Goal: Task Accomplishment & Management: Complete application form

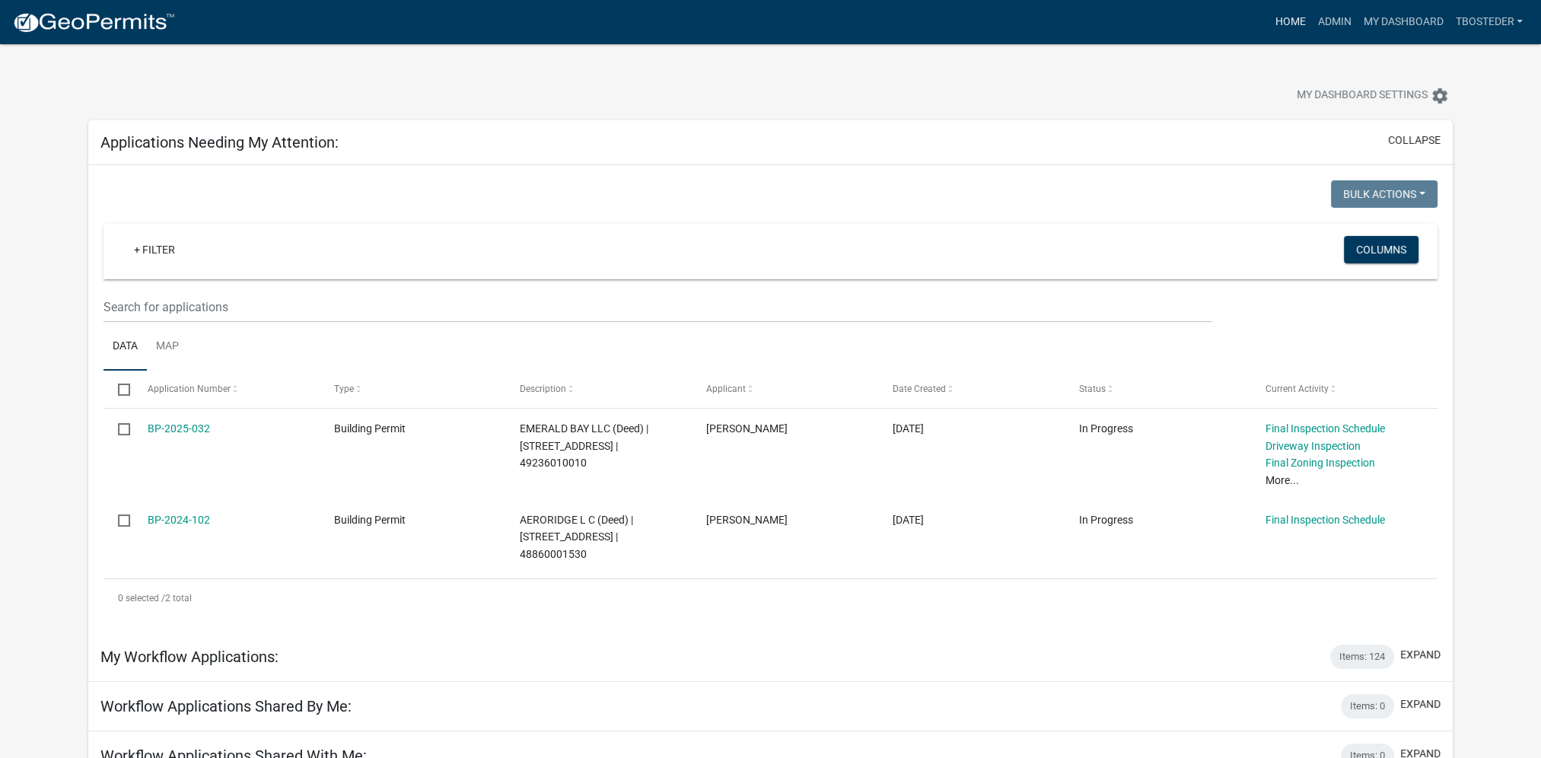
click at [1278, 24] on link "Home" at bounding box center [1289, 22] width 43 height 29
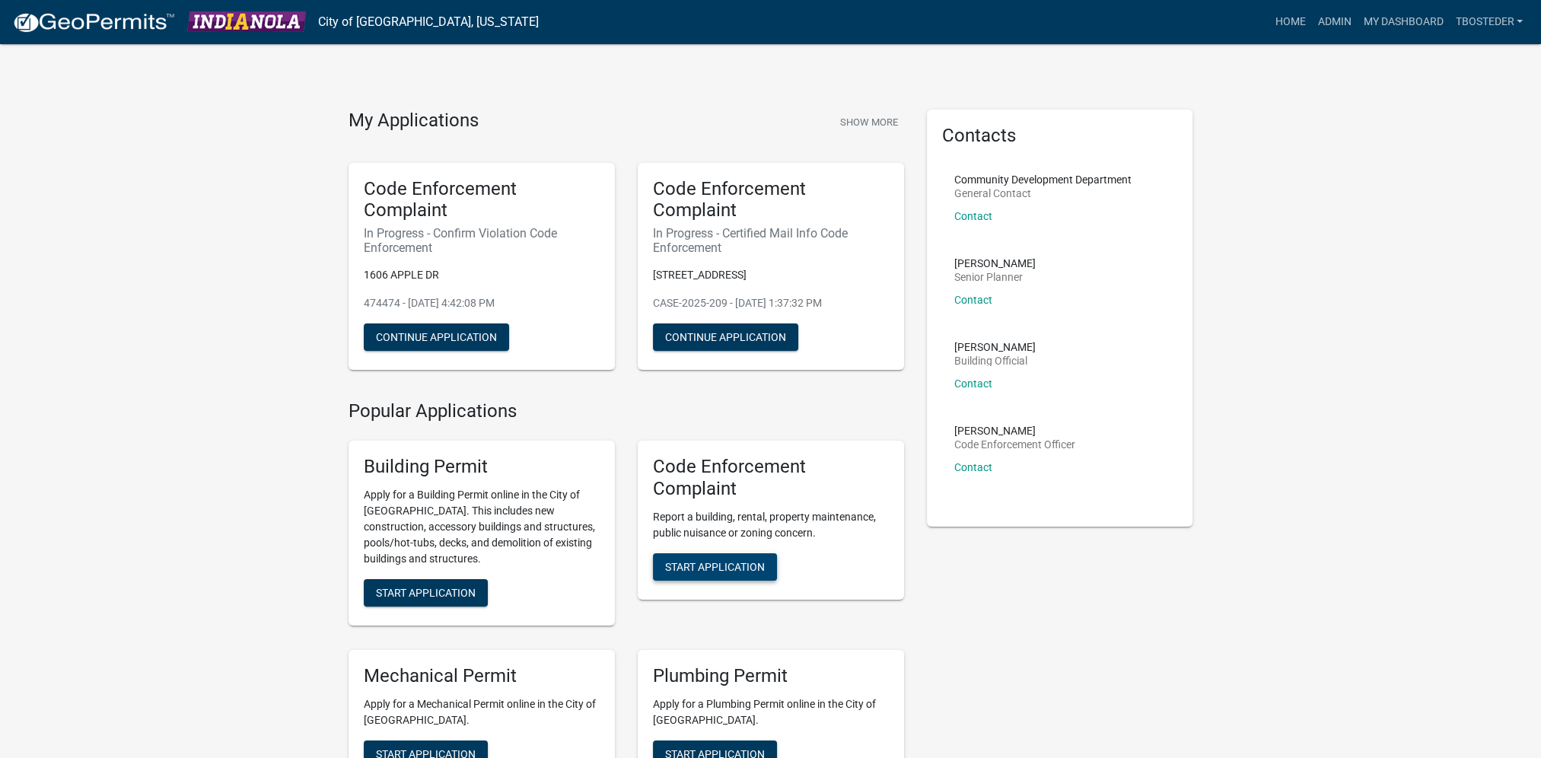
click at [730, 569] on span "Start Application" at bounding box center [715, 566] width 100 height 12
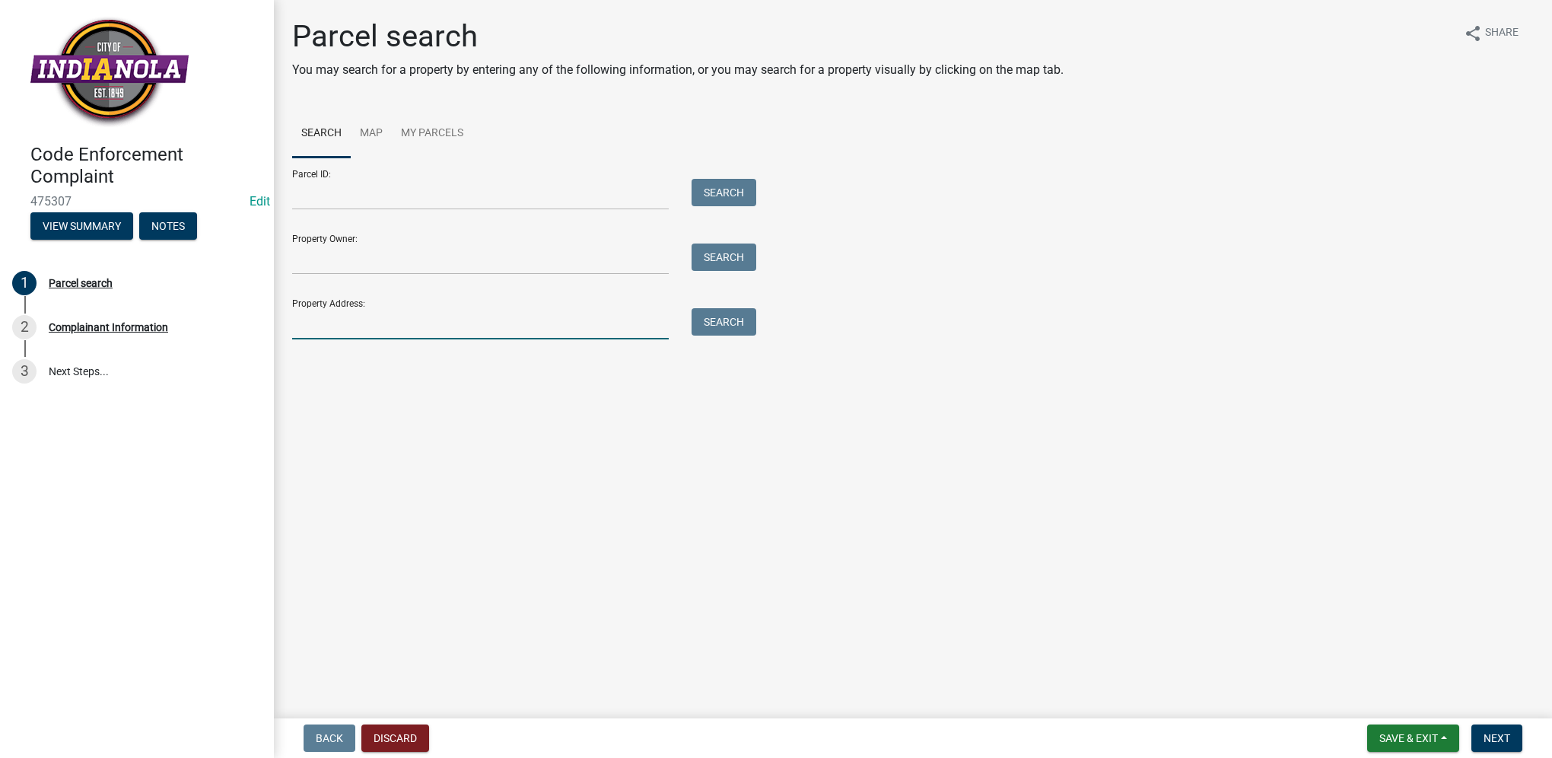
click at [399, 324] on input "Property Address:" at bounding box center [480, 323] width 377 height 31
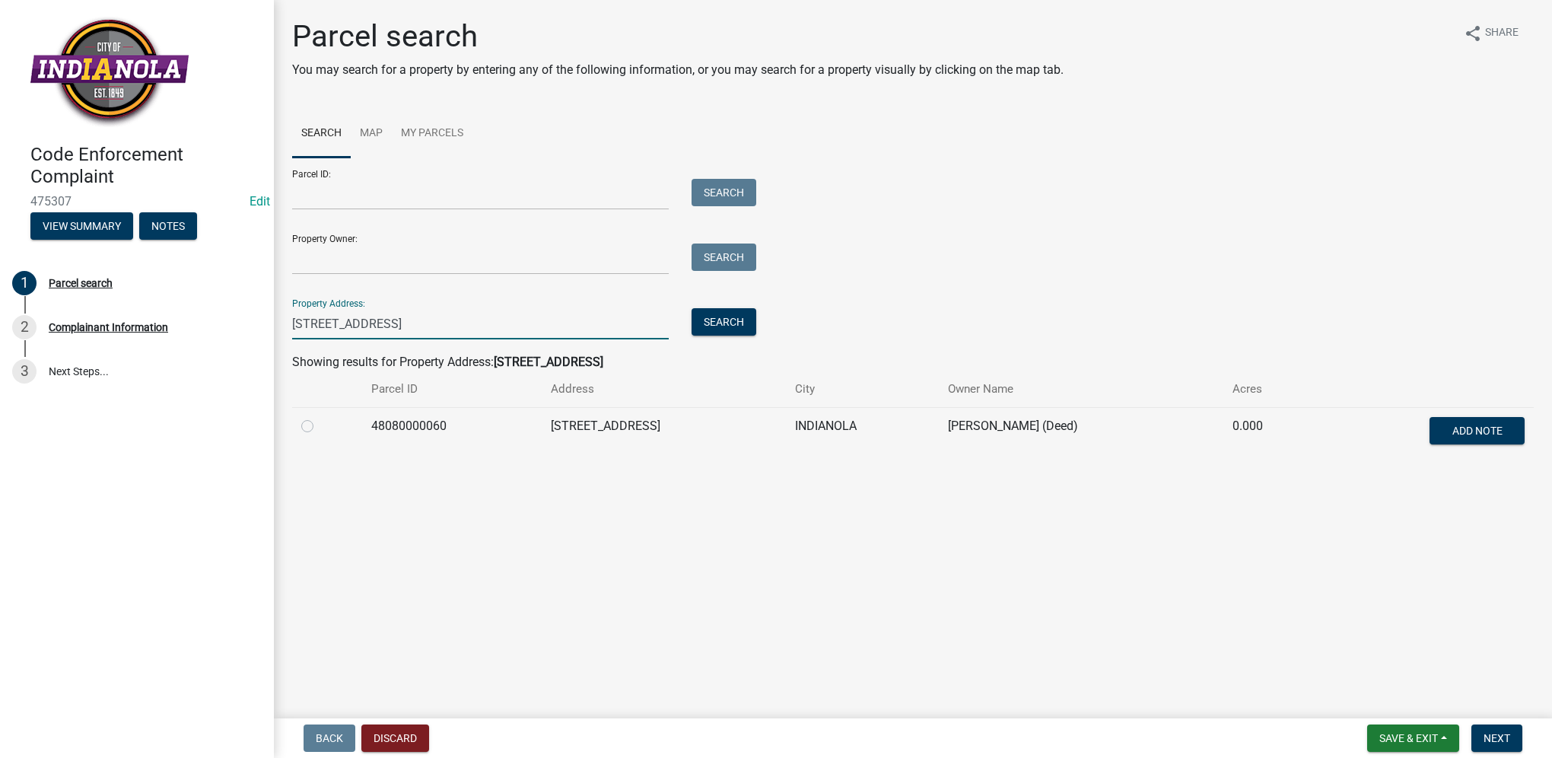
type input "[STREET_ADDRESS]"
click at [320, 417] on label at bounding box center [320, 417] width 0 height 0
click at [320, 427] on input "radio" at bounding box center [325, 422] width 10 height 10
radio input "true"
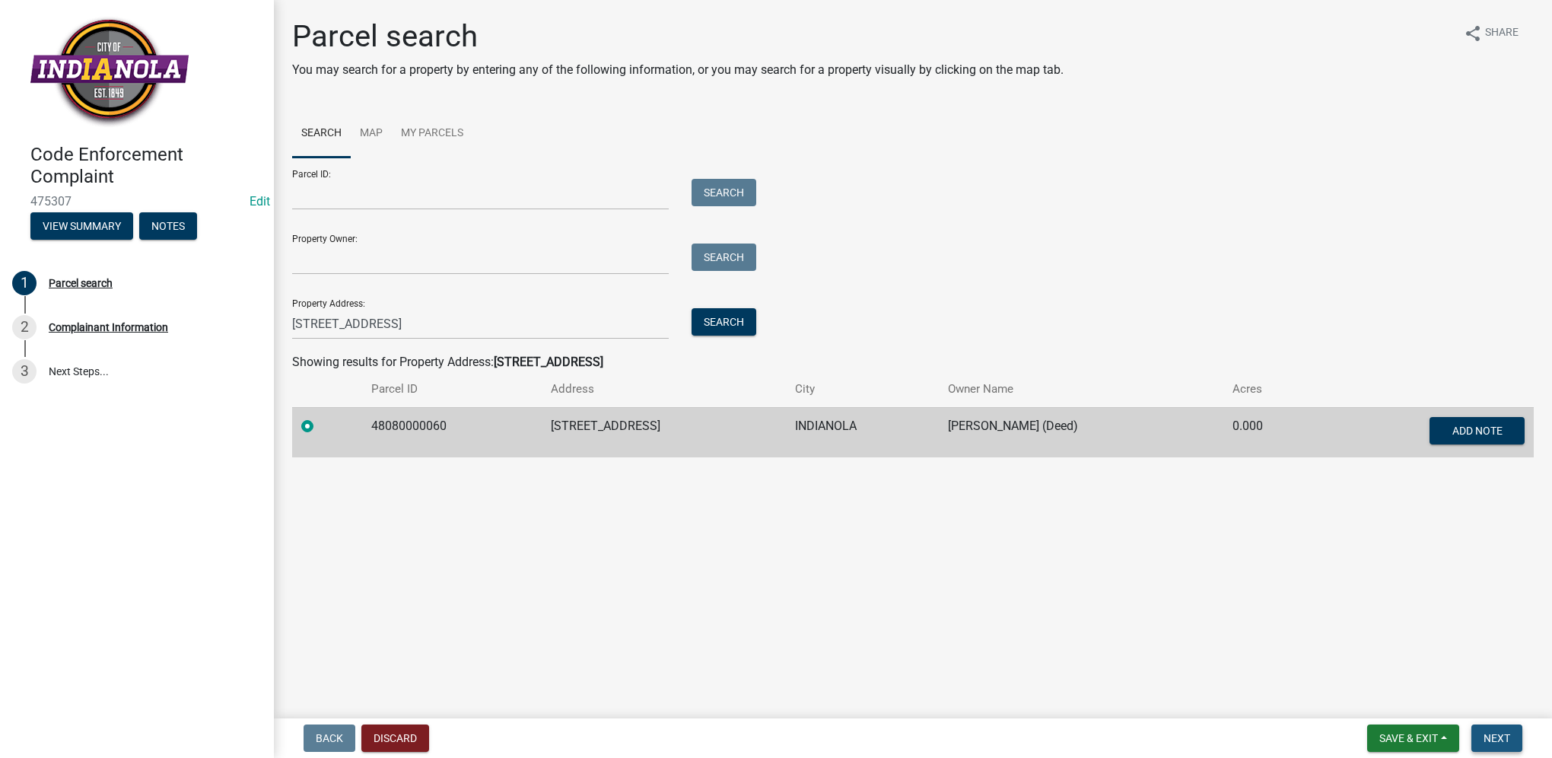
click at [1514, 738] on button "Next" at bounding box center [1497, 737] width 51 height 27
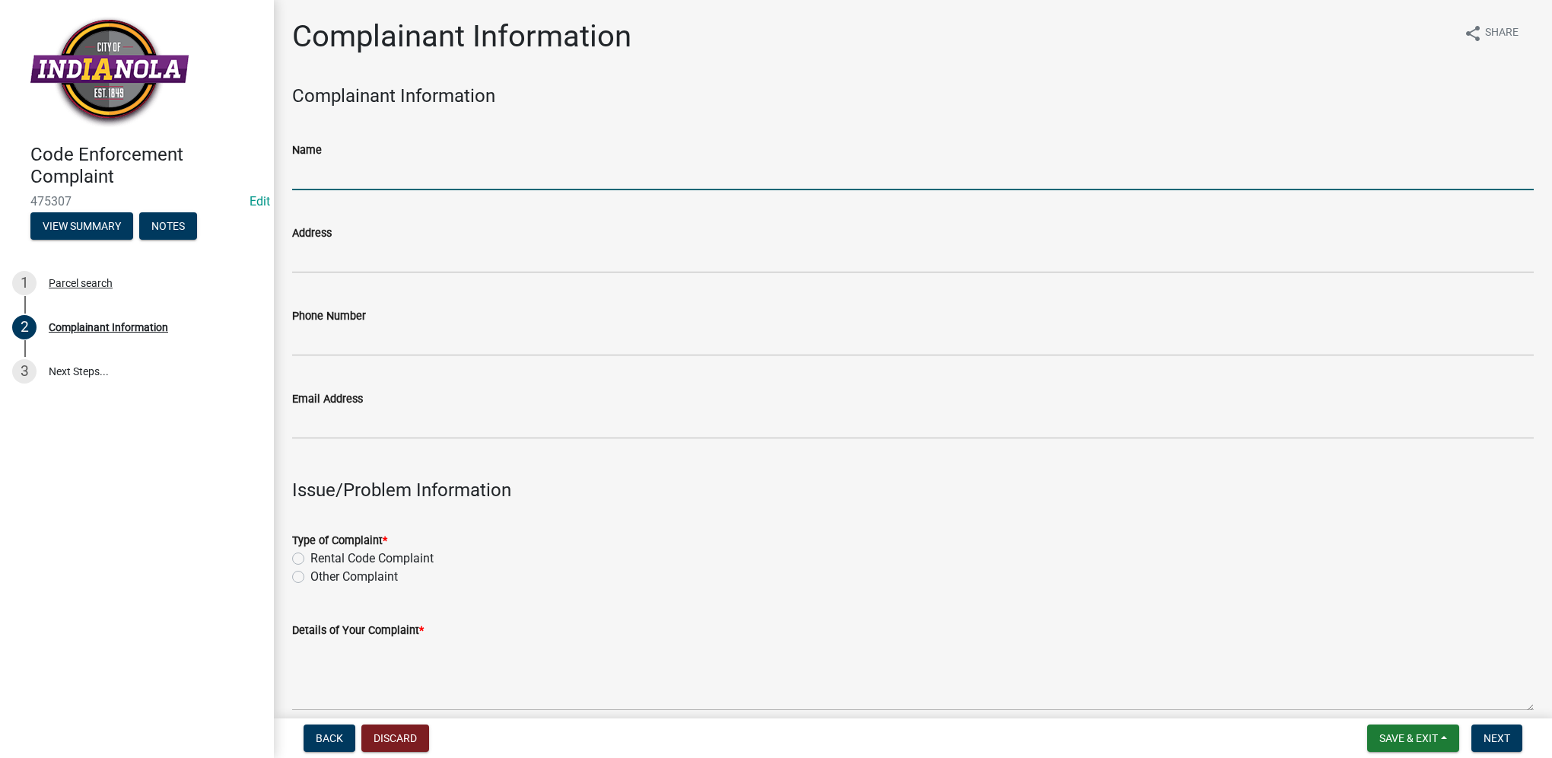
click at [334, 173] on input "Name" at bounding box center [913, 174] width 1242 height 31
type input "[PERSON_NAME]"
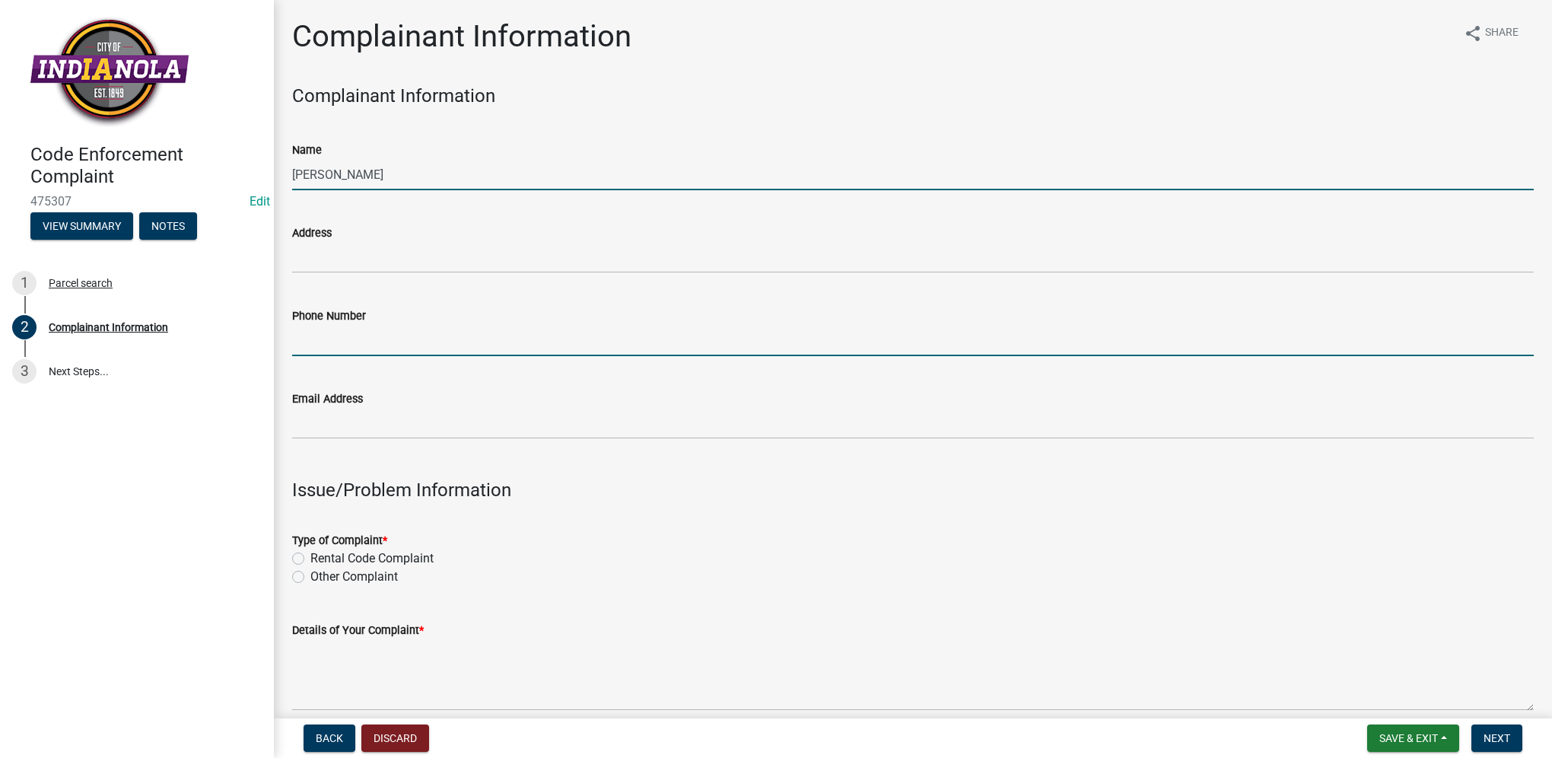
type input "5154918486"
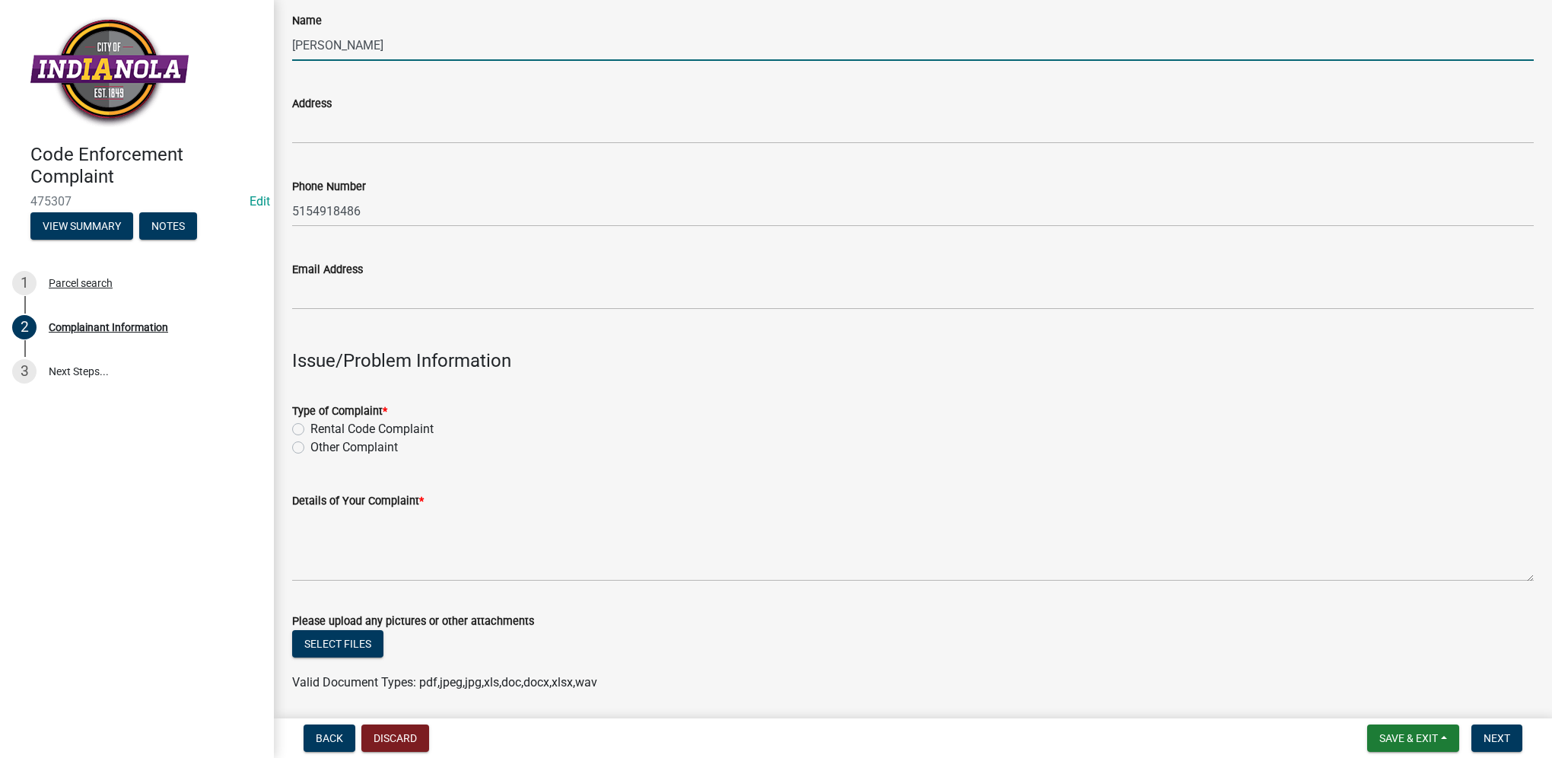
scroll to position [152, 0]
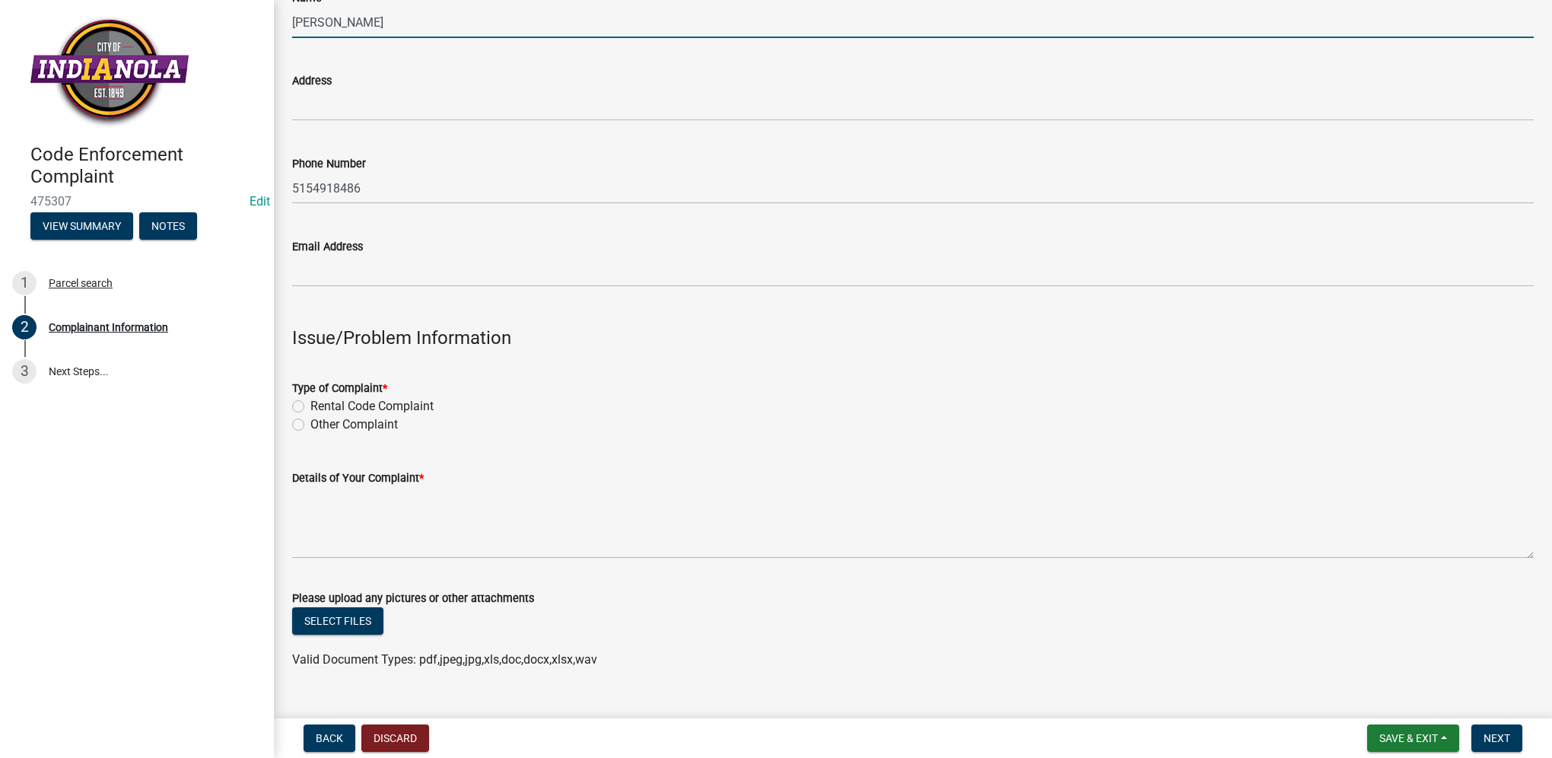
click at [310, 429] on label "Other Complaint" at bounding box center [354, 424] width 88 height 18
click at [310, 425] on input "Other Complaint" at bounding box center [315, 420] width 10 height 10
radio input "true"
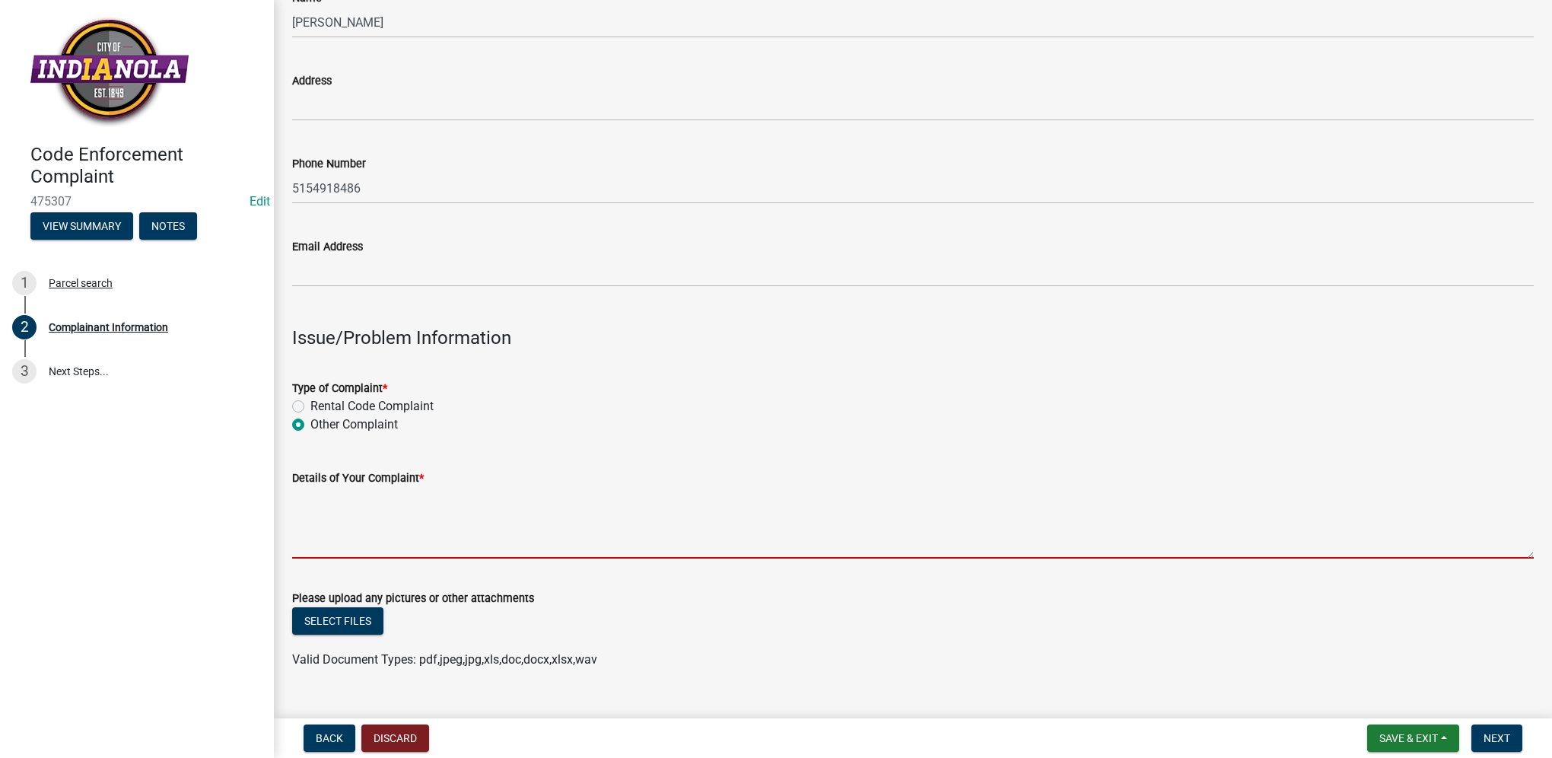
click at [332, 494] on textarea "Details of Your Complaint *" at bounding box center [913, 523] width 1242 height 72
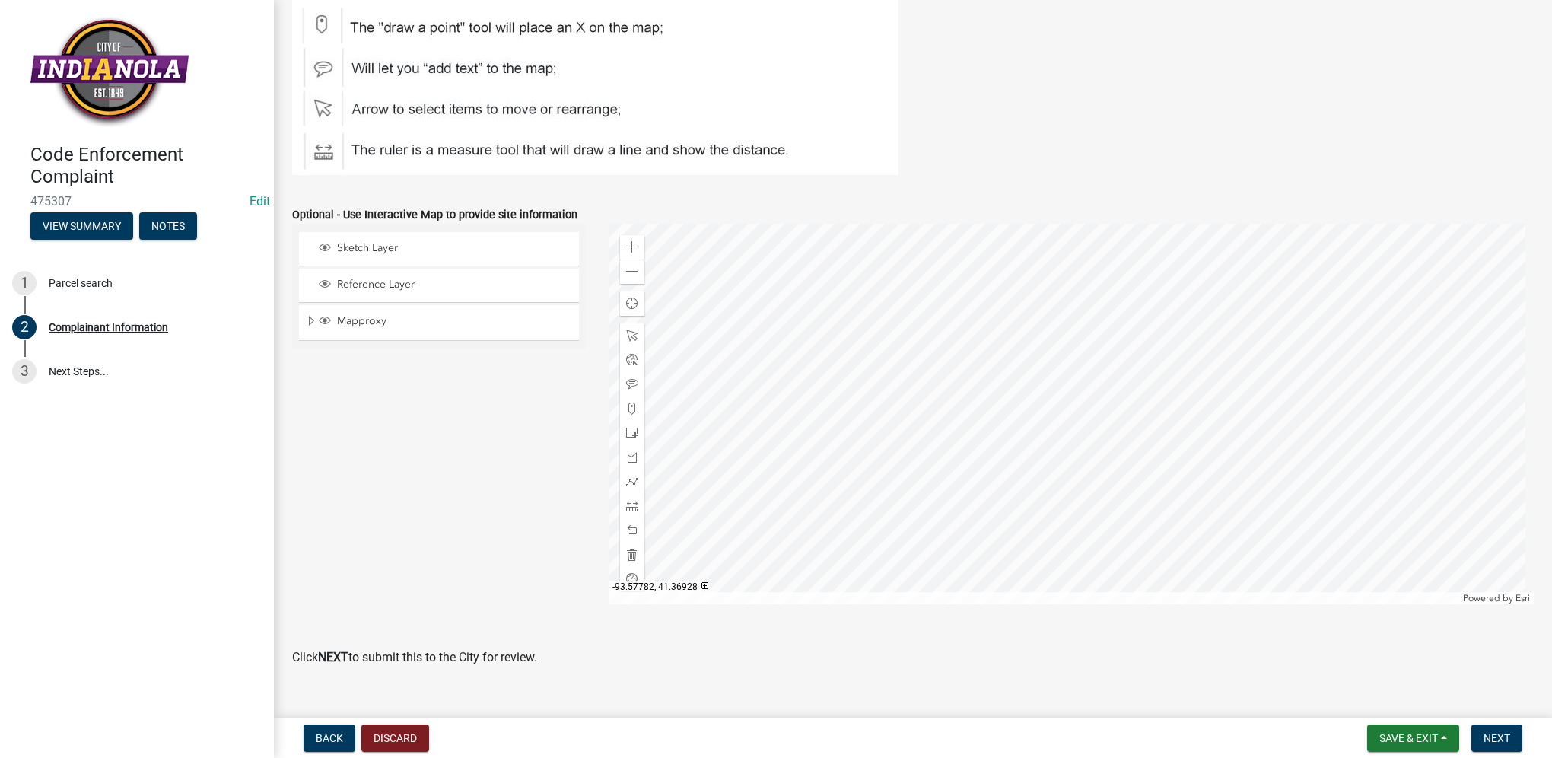
scroll to position [1733, 0]
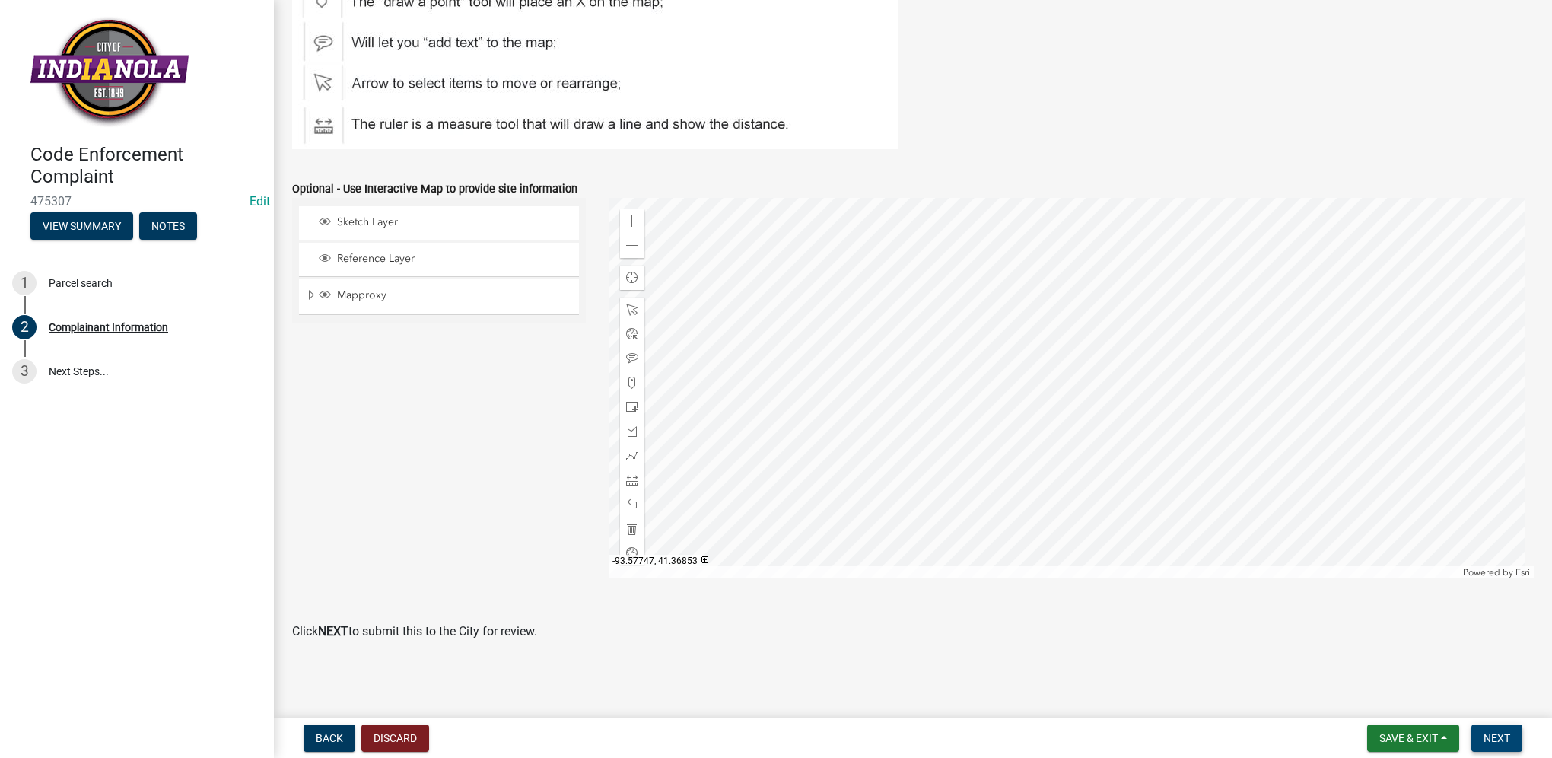
type textarea "tall grass/weeds"
click at [1516, 740] on button "Next" at bounding box center [1497, 737] width 51 height 27
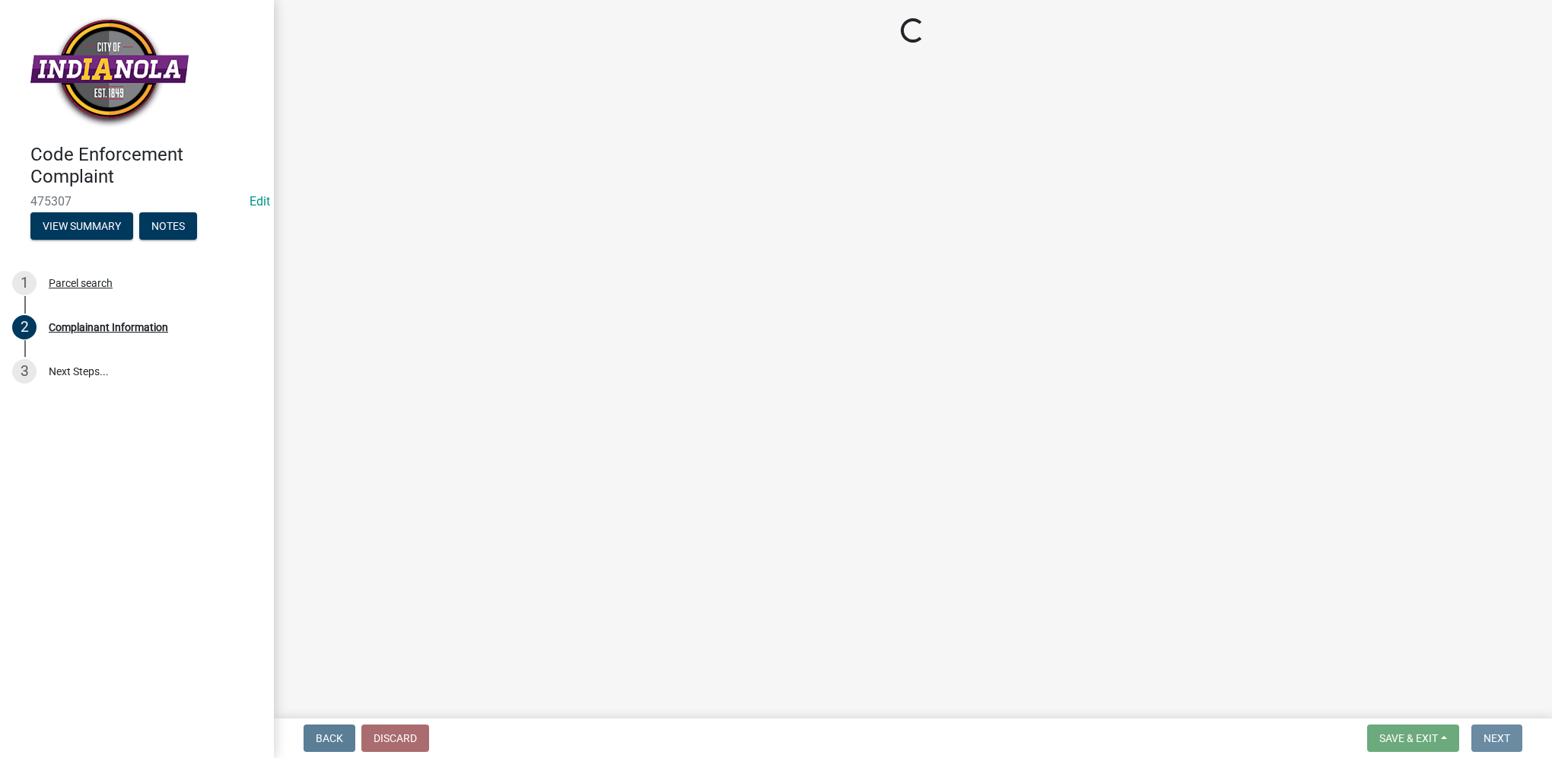
scroll to position [0, 0]
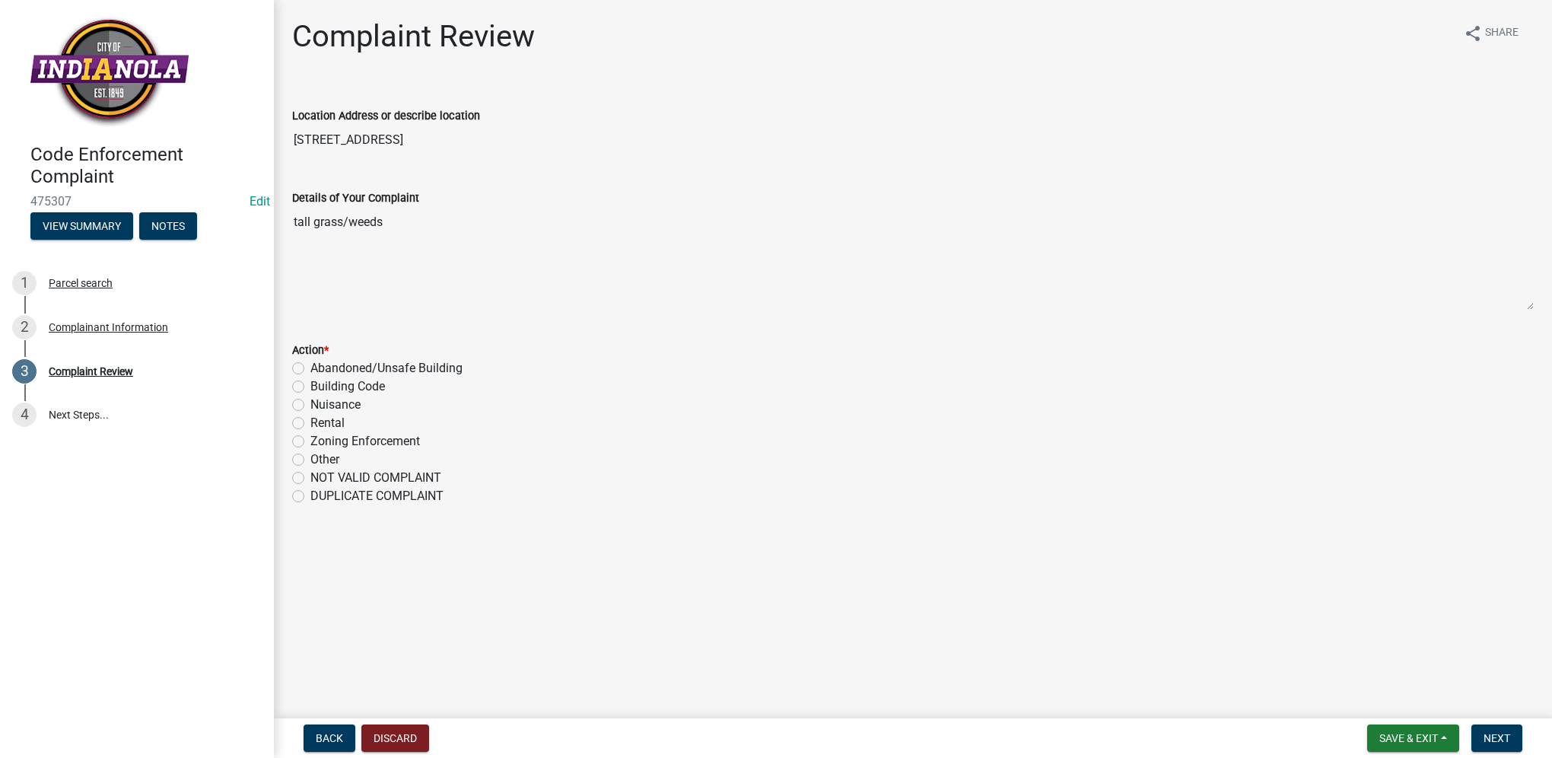
click at [310, 400] on label "Nuisance" at bounding box center [335, 405] width 50 height 18
click at [310, 400] on input "Nuisance" at bounding box center [315, 401] width 10 height 10
radio input "true"
click at [1497, 739] on span "Next" at bounding box center [1497, 738] width 27 height 12
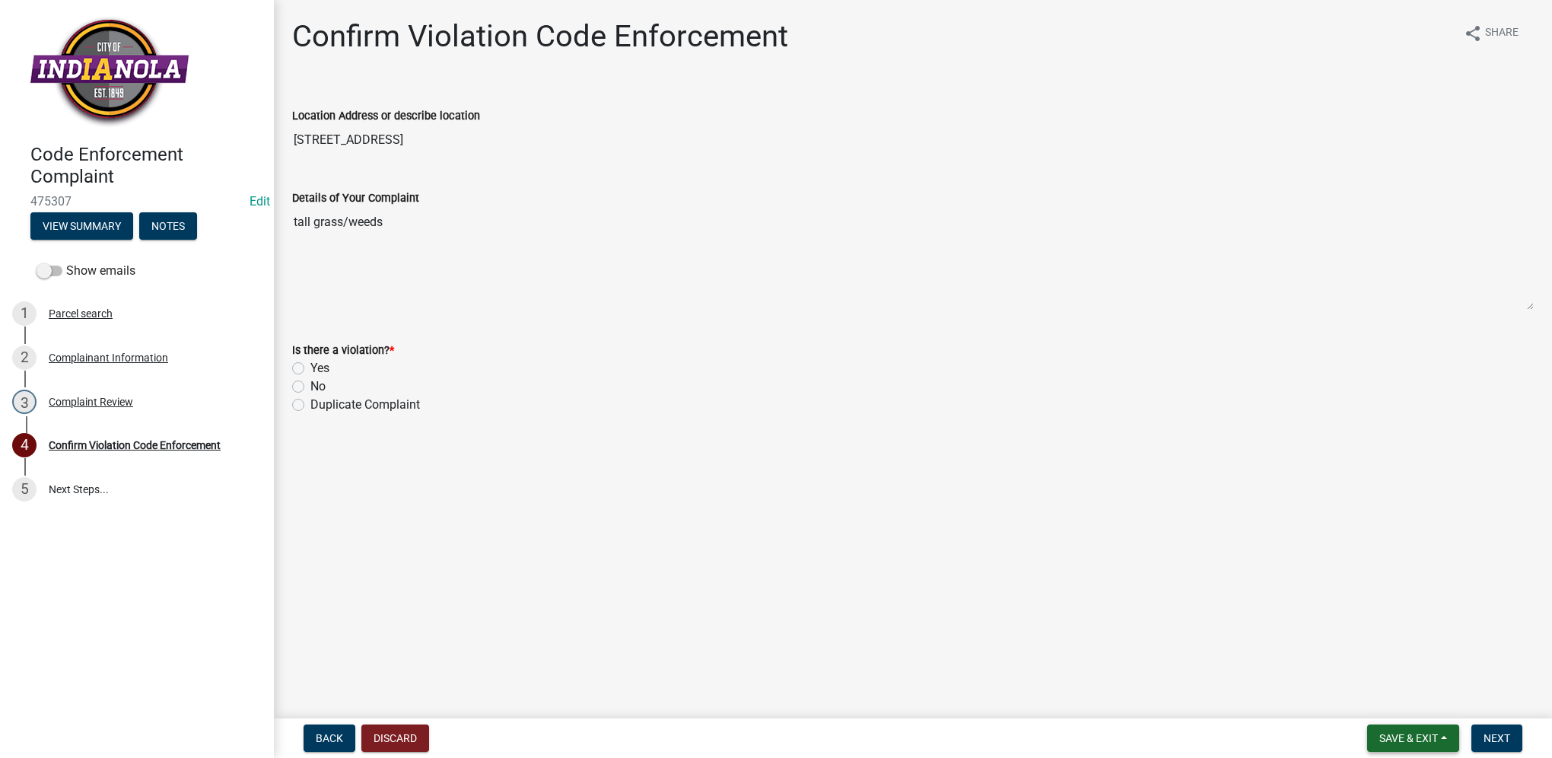
click at [1418, 733] on span "Save & Exit" at bounding box center [1408, 738] width 59 height 12
click at [1406, 700] on button "Save & Exit" at bounding box center [1399, 698] width 122 height 37
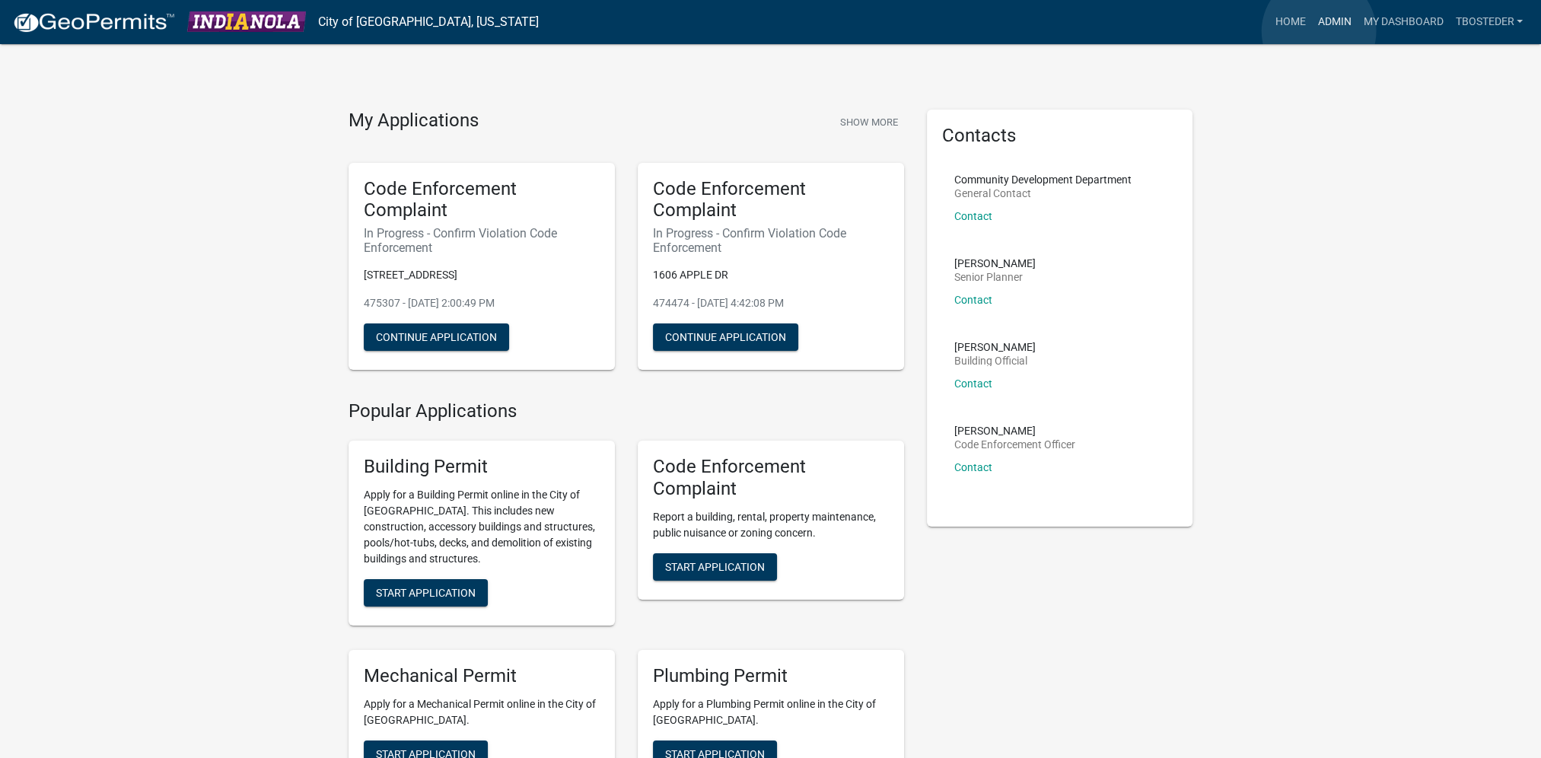
click at [1319, 31] on link "Admin" at bounding box center [1334, 22] width 46 height 29
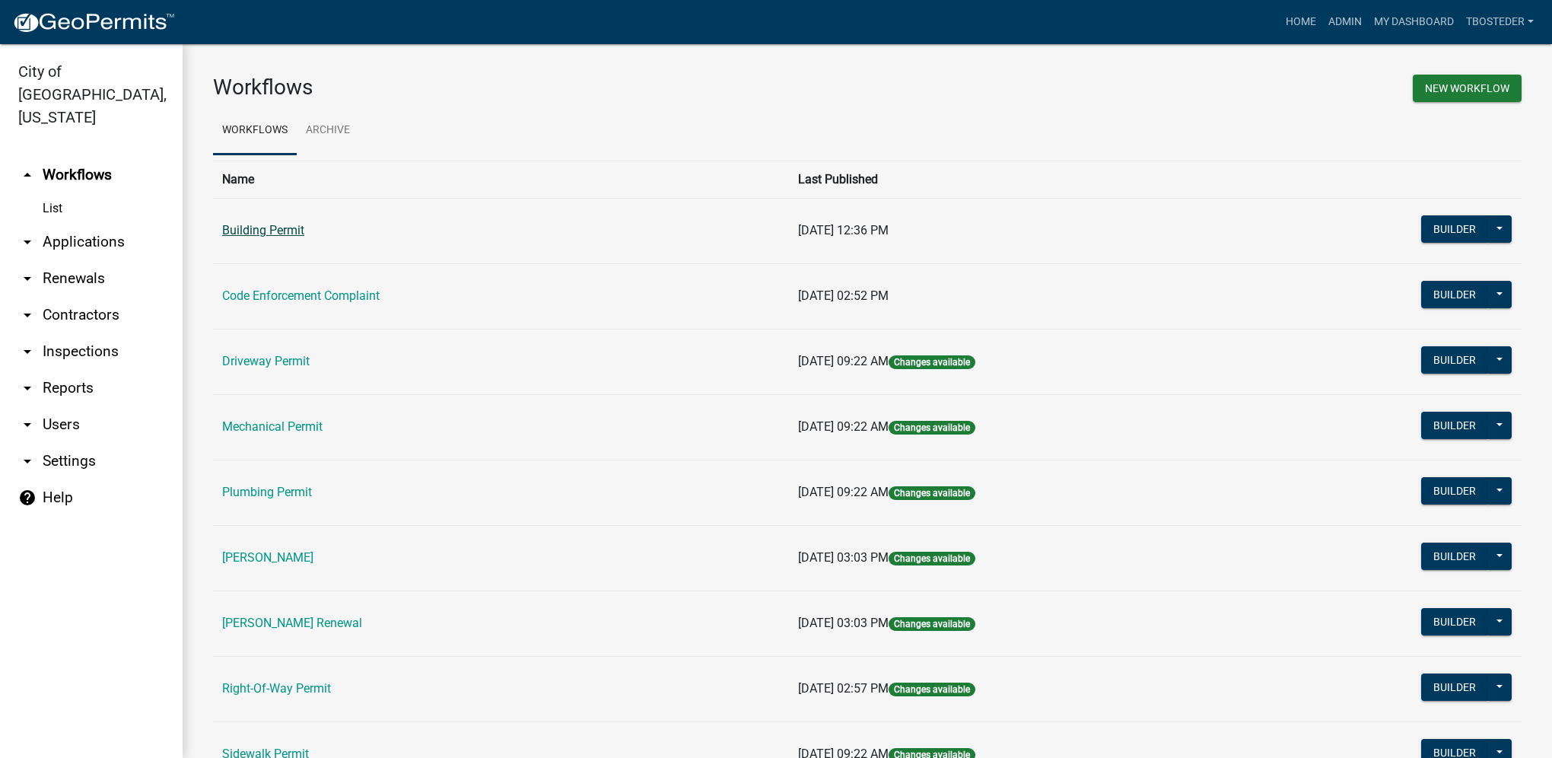
click at [270, 231] on link "Building Permit" at bounding box center [263, 230] width 82 height 14
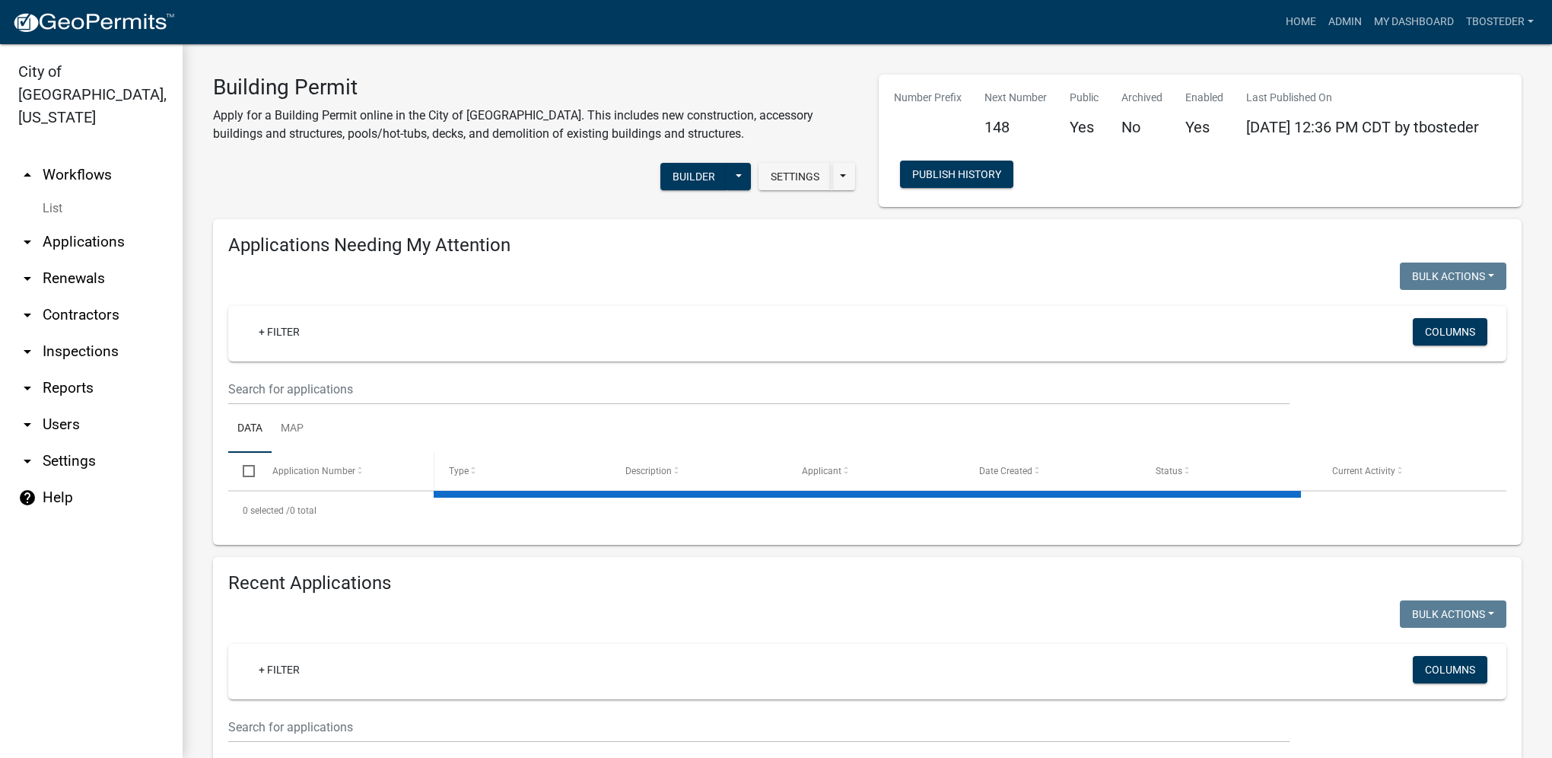
select select "1: 25"
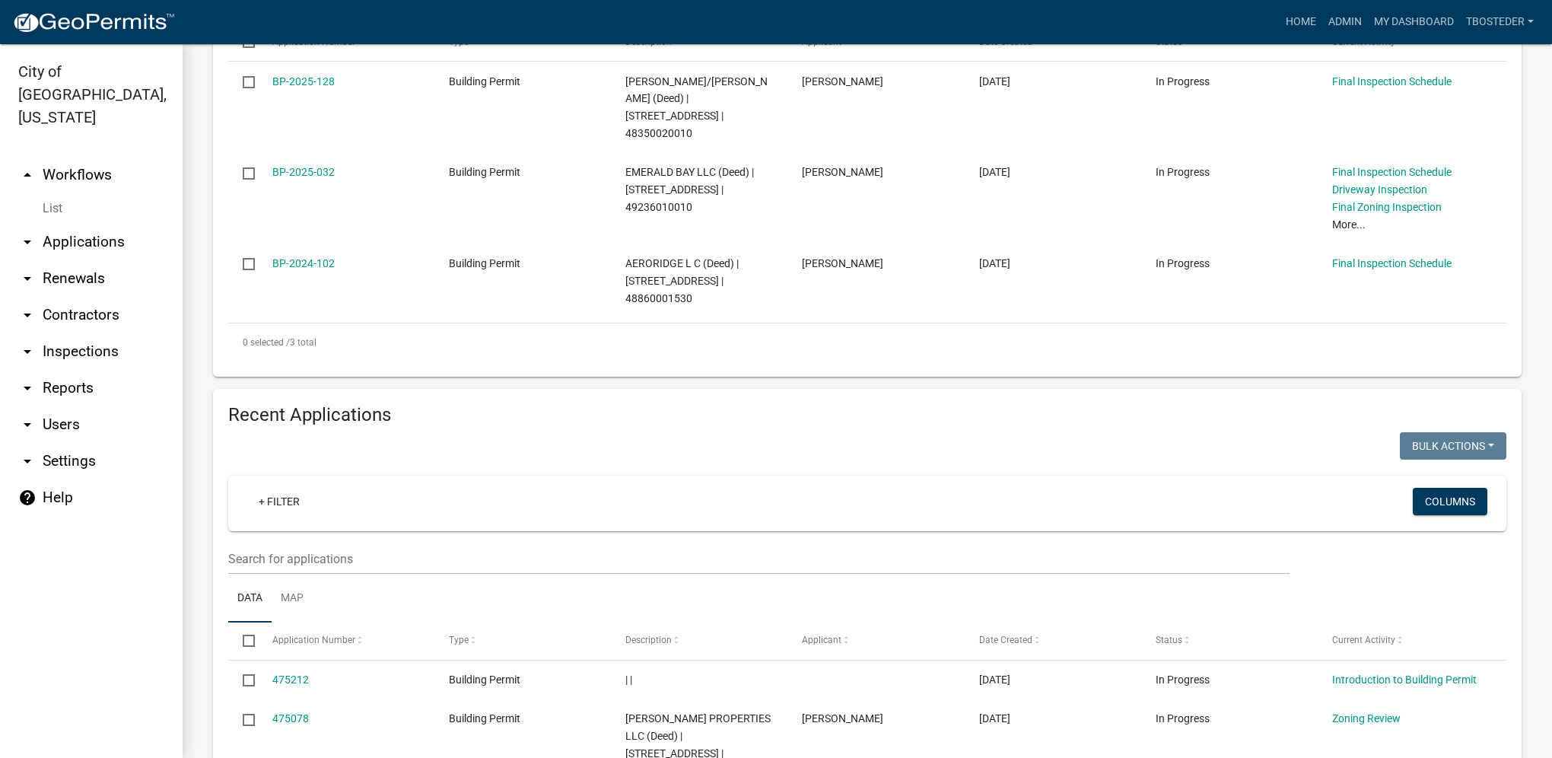
scroll to position [457, 0]
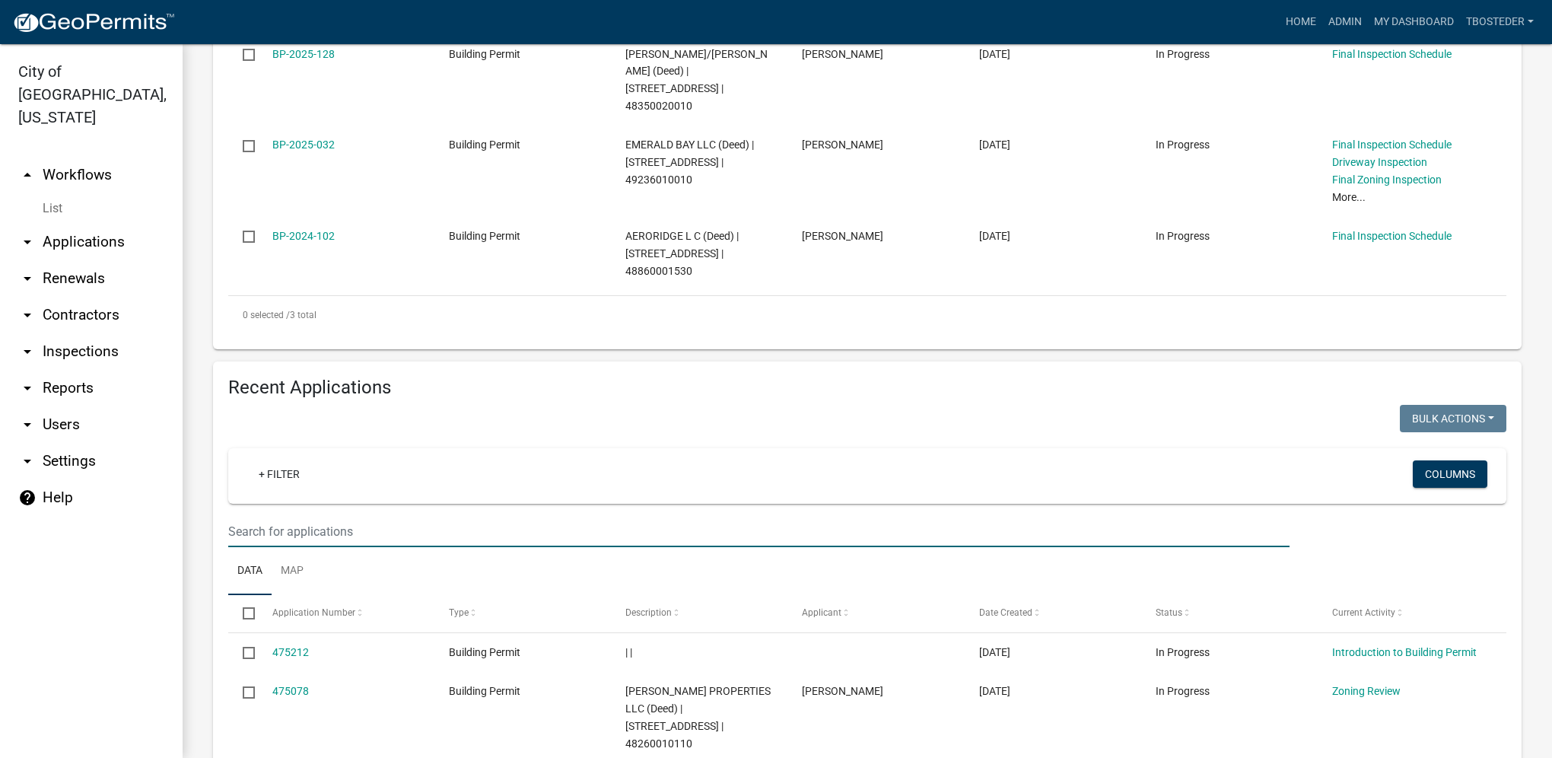
click at [312, 516] on input "text" at bounding box center [758, 531] width 1061 height 31
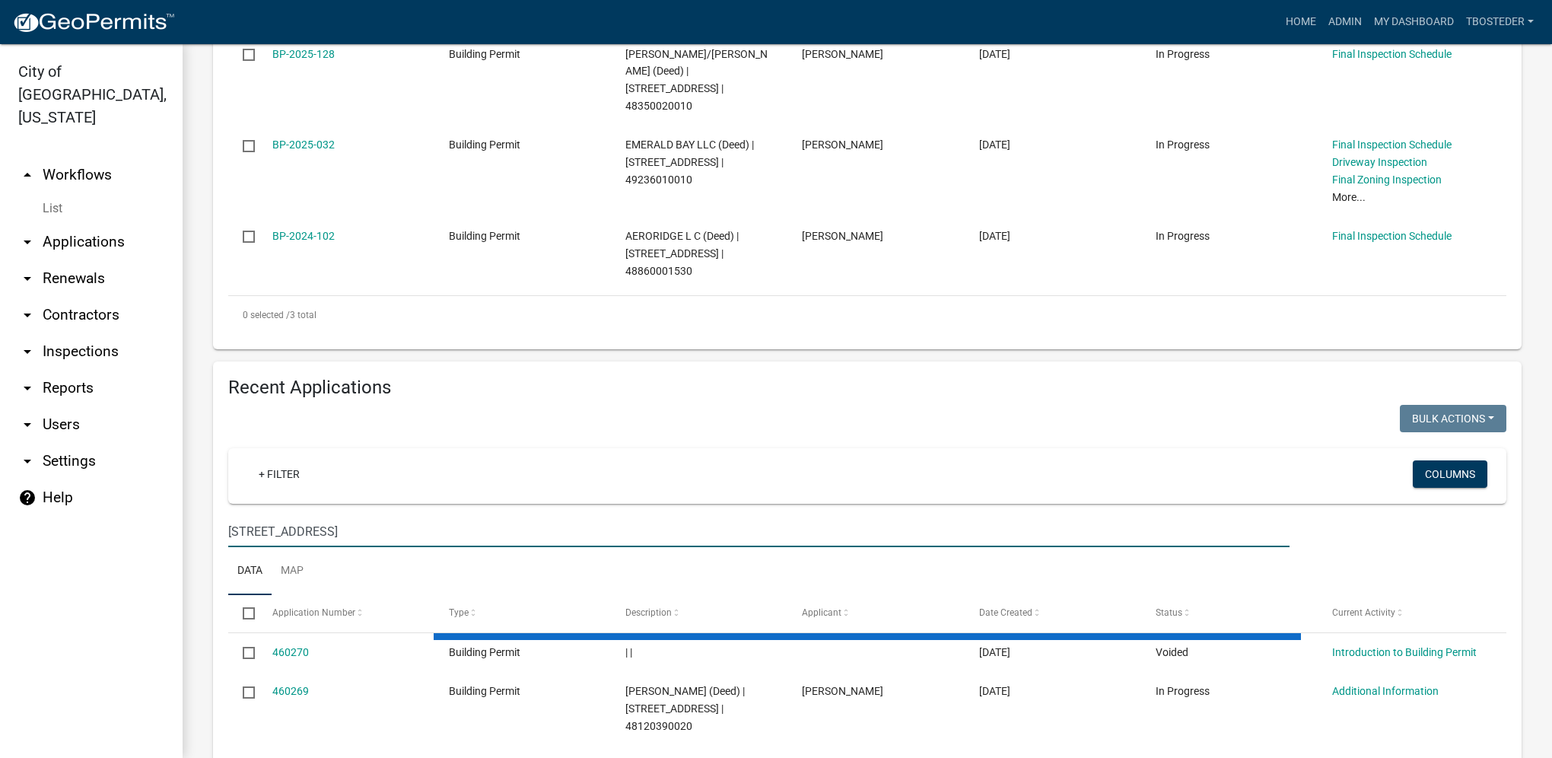
scroll to position [439, 0]
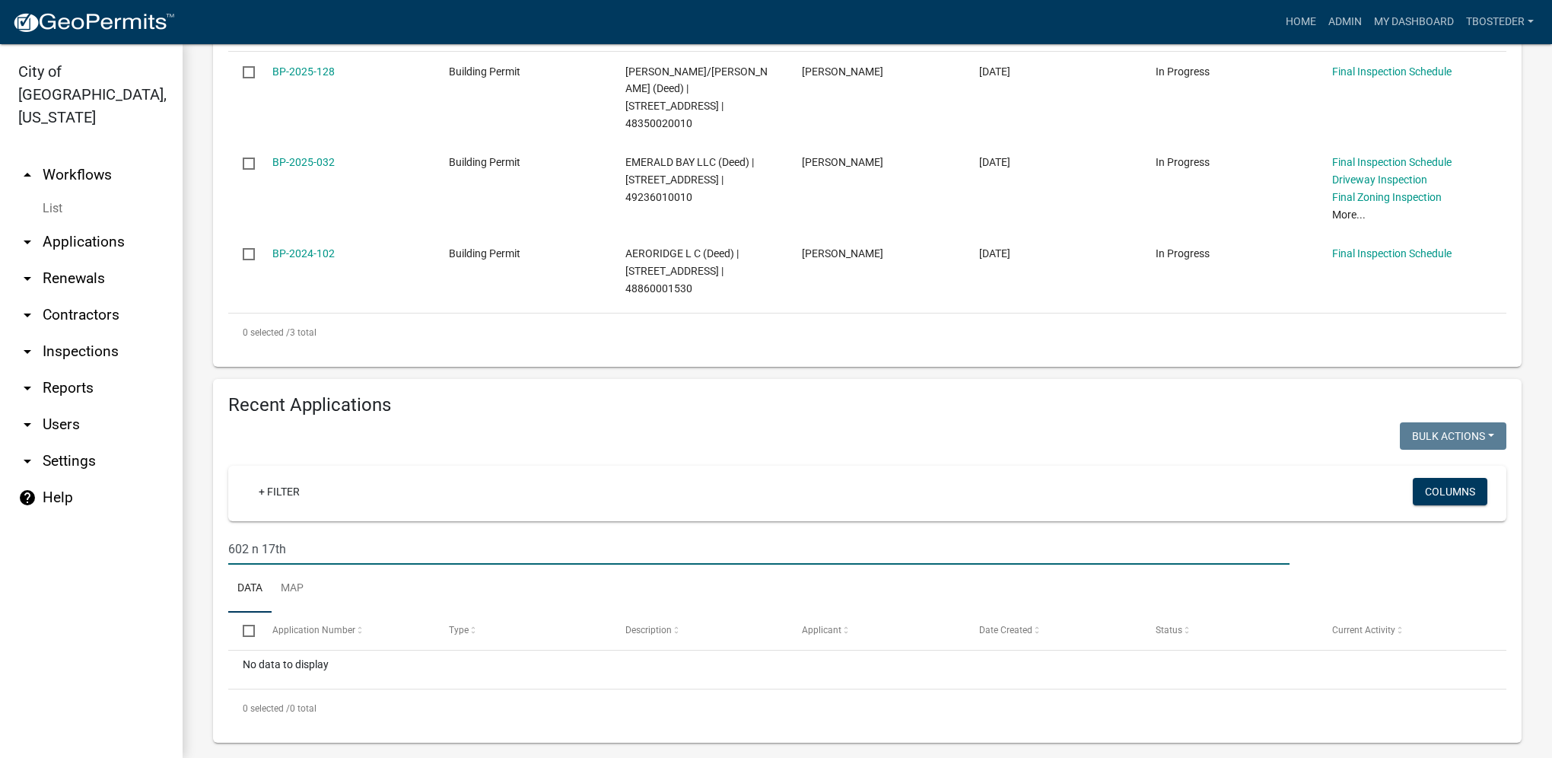
type input "602 n 17th"
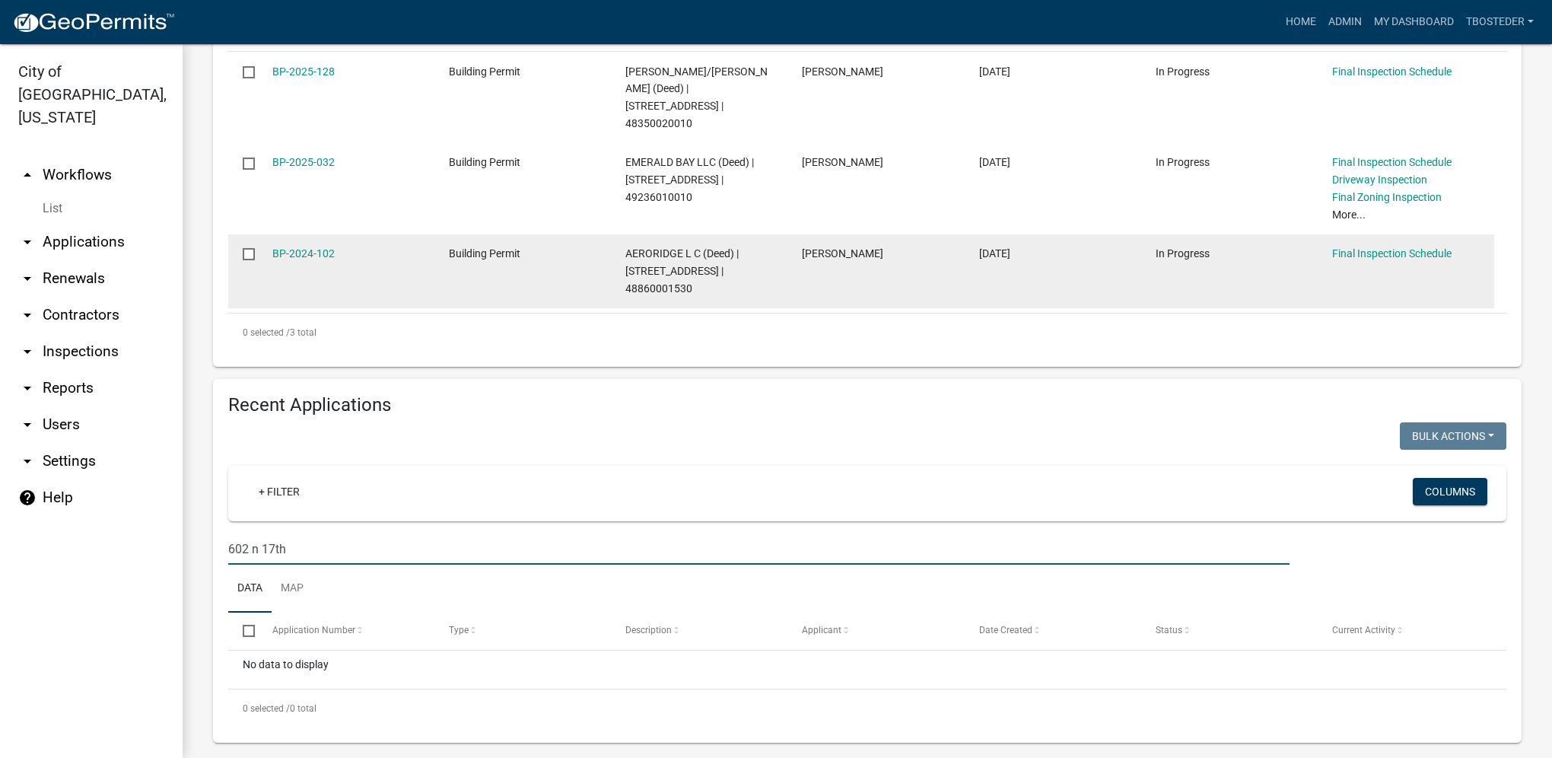
scroll to position [0, 0]
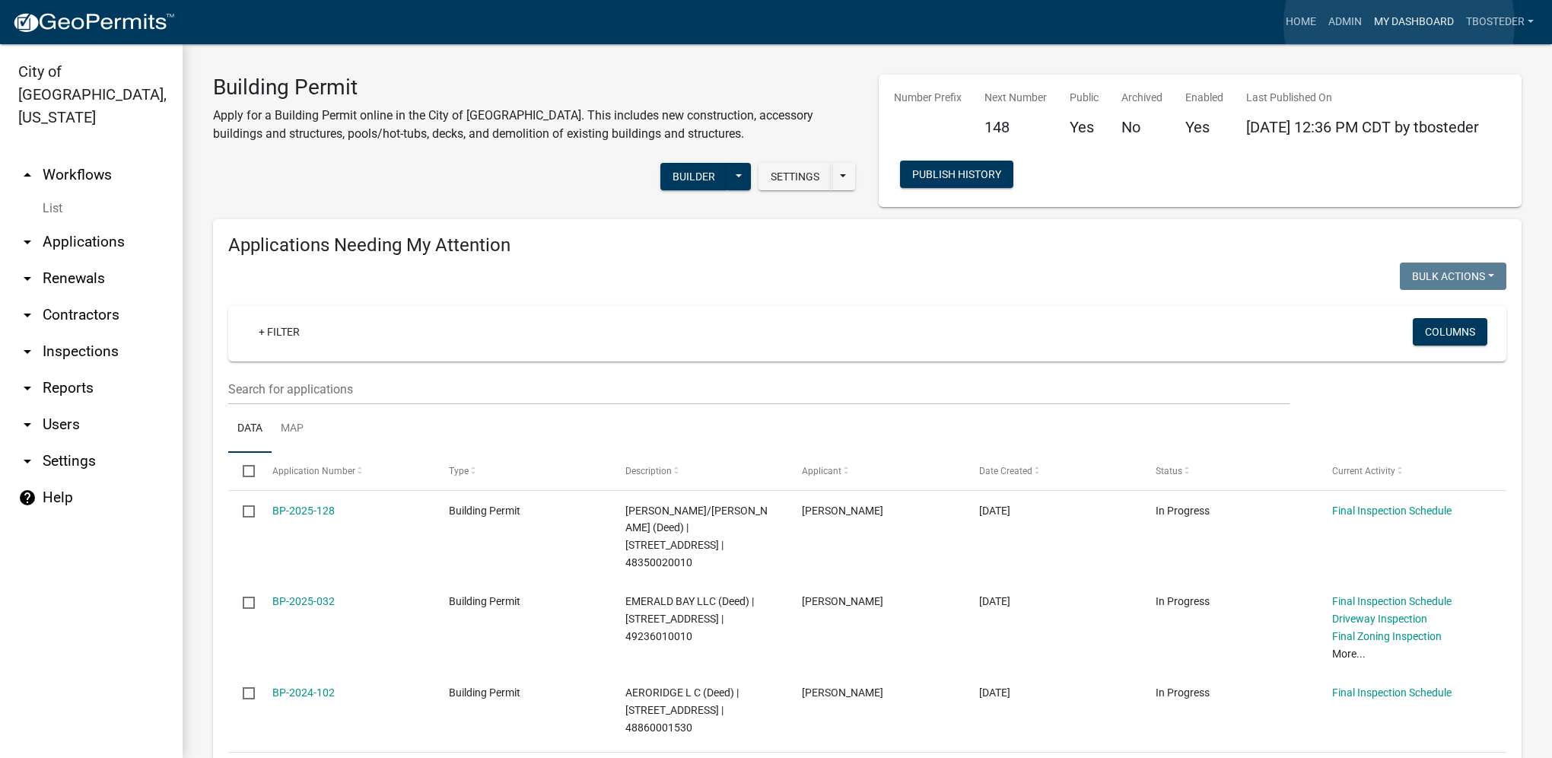
click at [1399, 24] on link "My Dashboard" at bounding box center [1414, 22] width 92 height 29
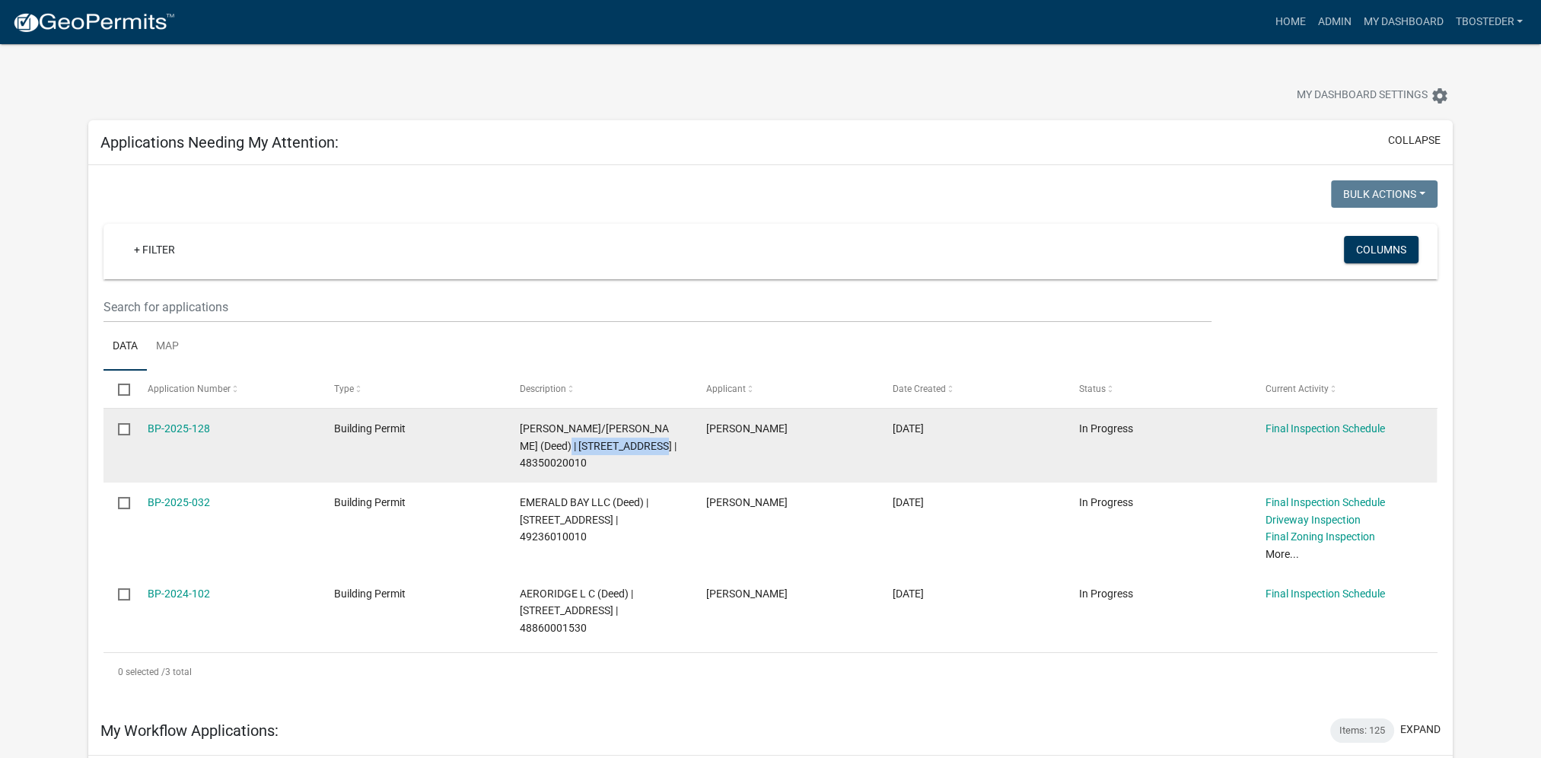
drag, startPoint x: 557, startPoint y: 446, endPoint x: 657, endPoint y: 441, distance: 99.8
click at [657, 441] on span "[PERSON_NAME]/[PERSON_NAME] (Deed) | [STREET_ADDRESS] | 48350020010" at bounding box center [598, 445] width 157 height 47
copy span "[STREET_ADDRESS]"
click at [205, 429] on link "BP-2025-128" at bounding box center [179, 428] width 62 height 12
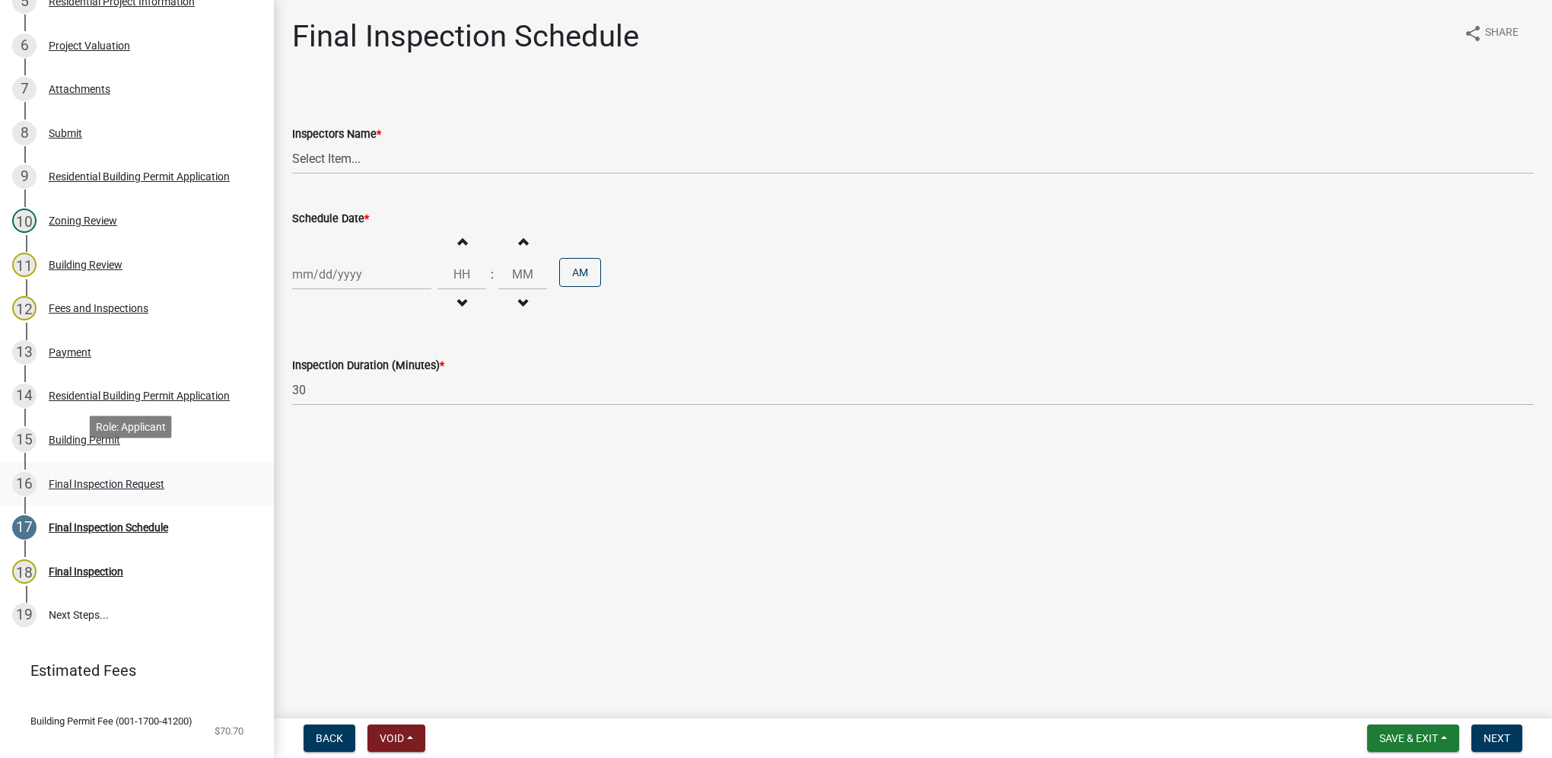
scroll to position [496, 0]
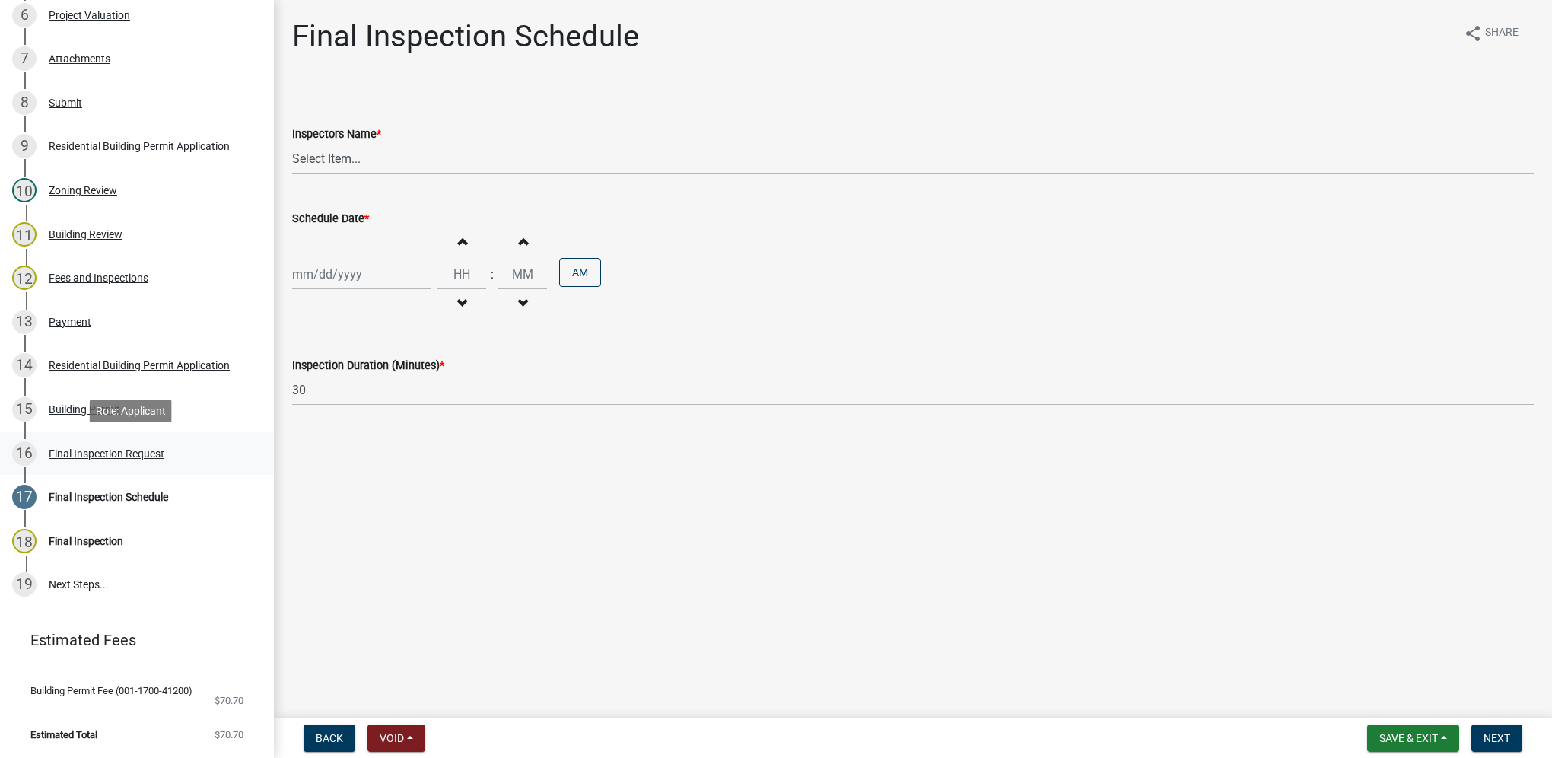
click at [146, 442] on div "16 Final Inspection Request" at bounding box center [130, 453] width 237 height 24
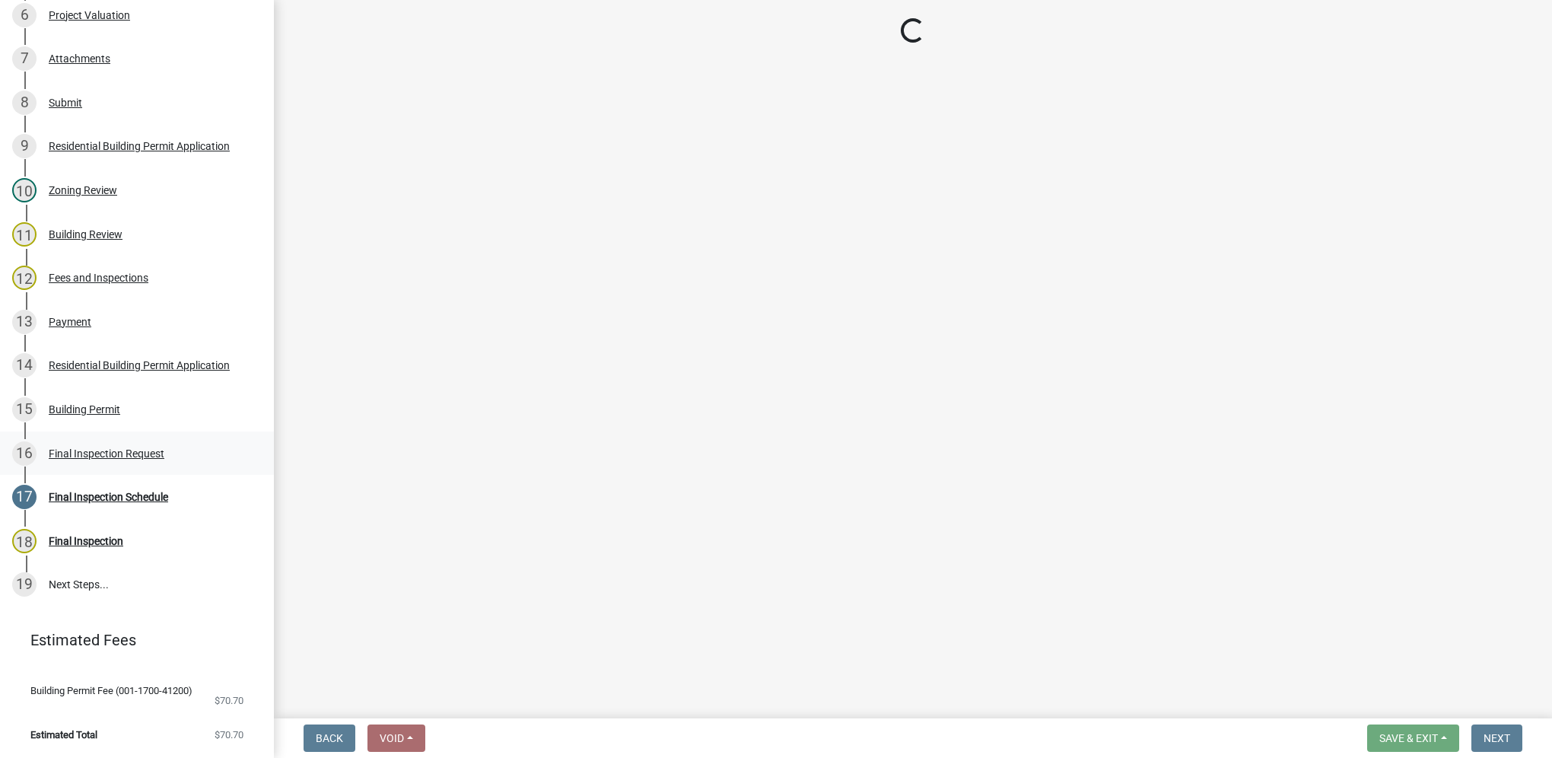
select select "9e95eb3a-8818-42e3-b35f-efe302931548"
select select "e2425e86-bc0a-4638-8dbc-f5bad8ae1679"
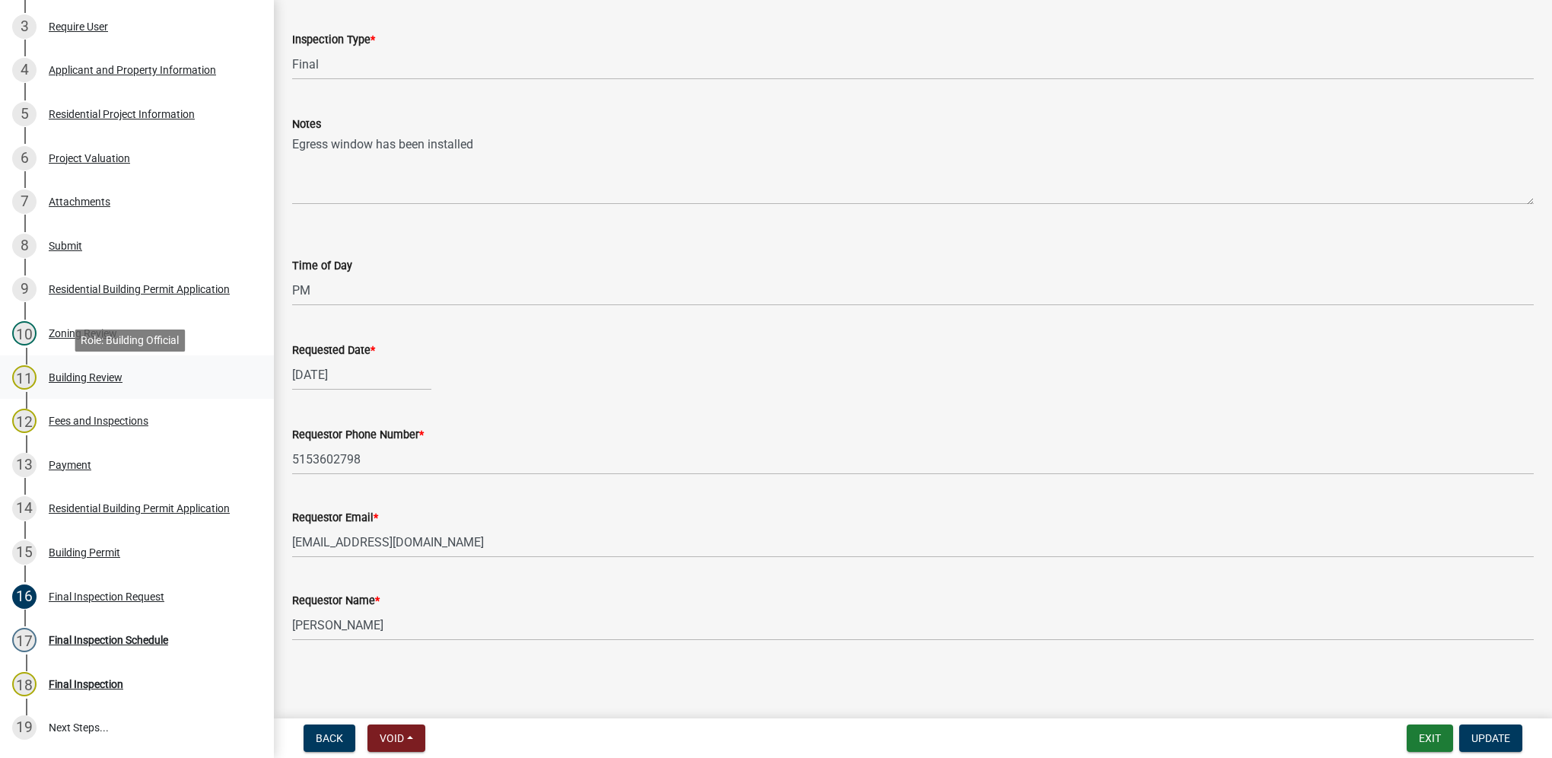
scroll to position [344, 0]
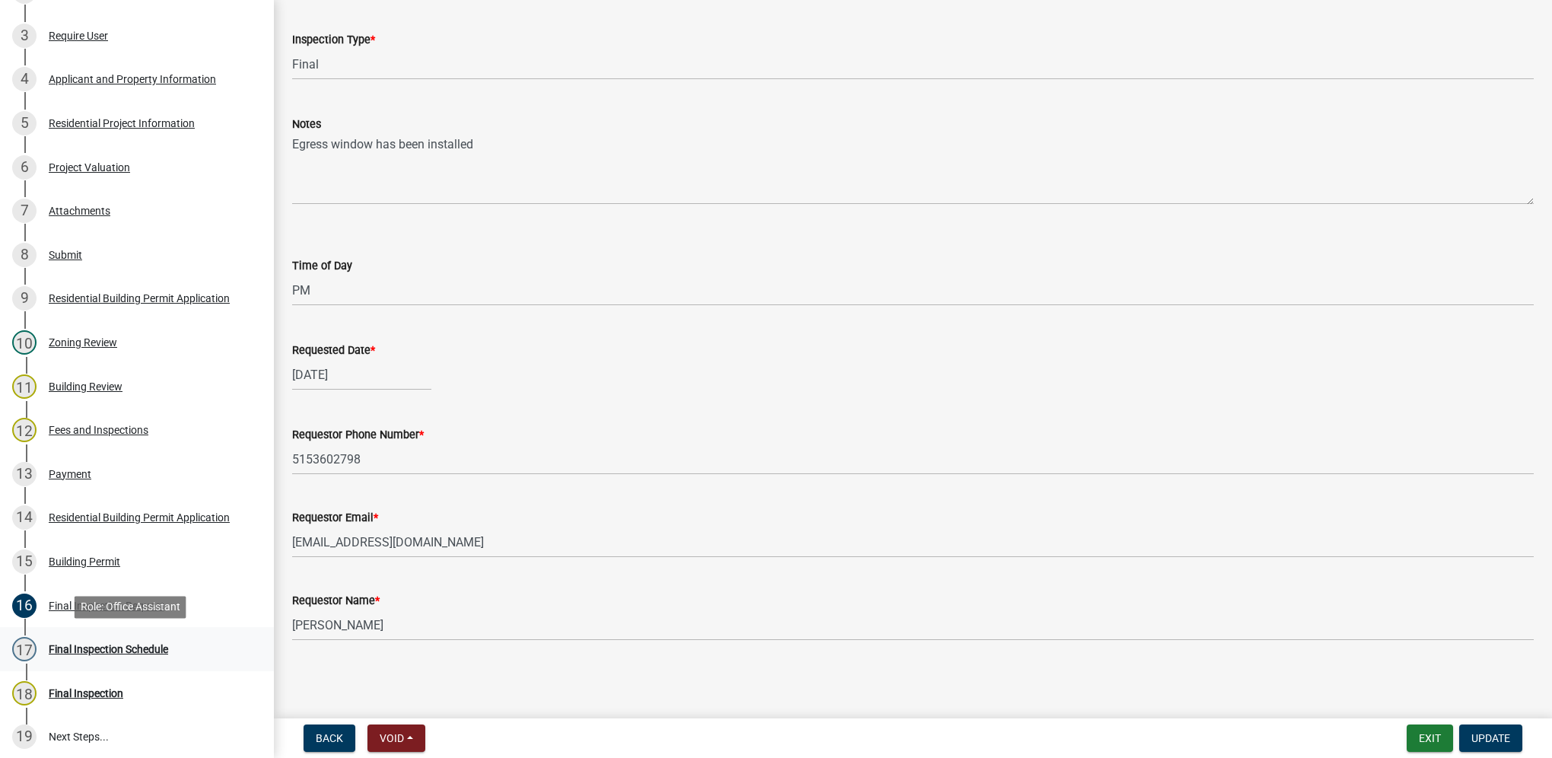
click at [120, 645] on div "Final Inspection Schedule" at bounding box center [108, 649] width 119 height 11
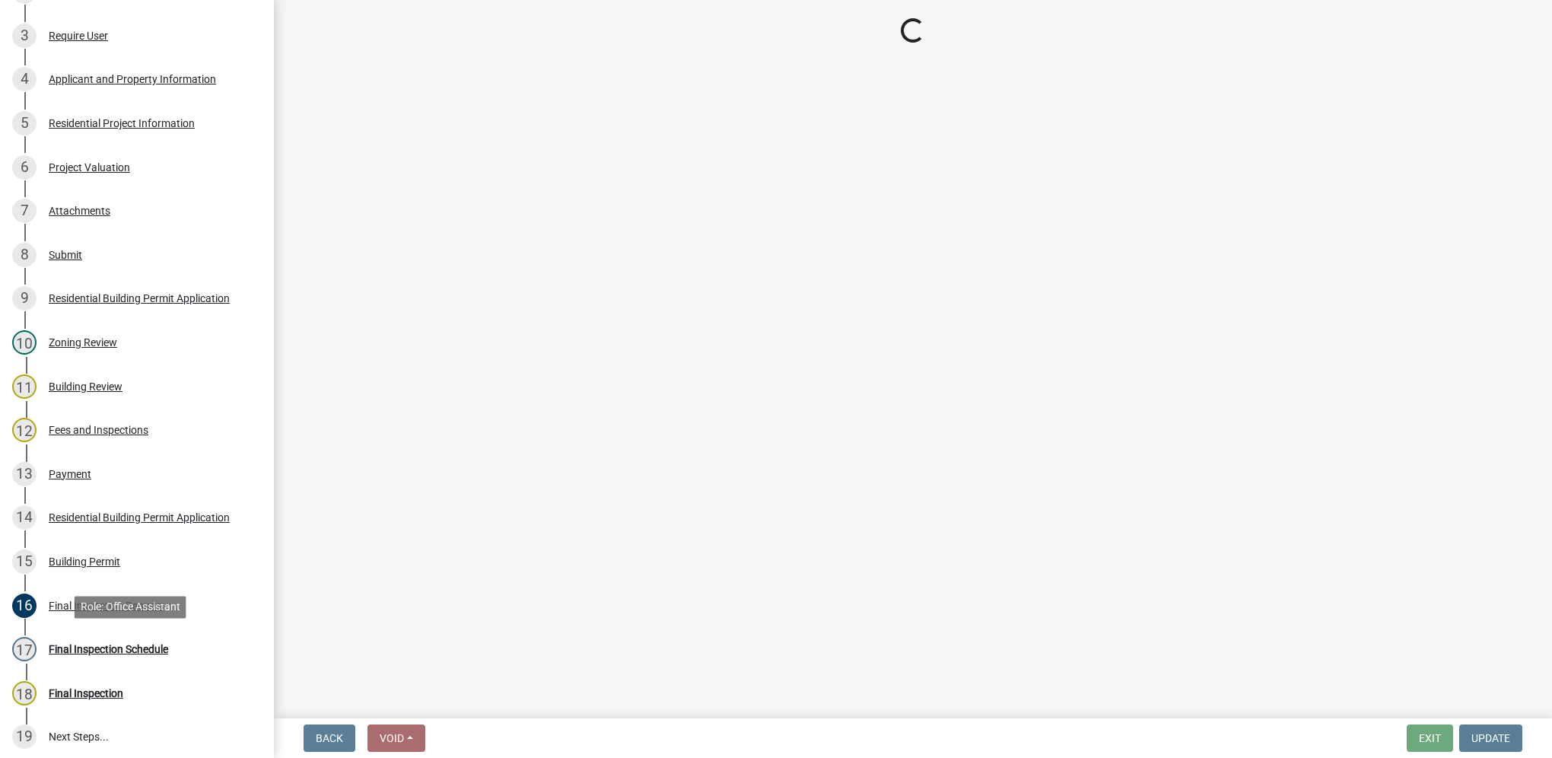
scroll to position [0, 0]
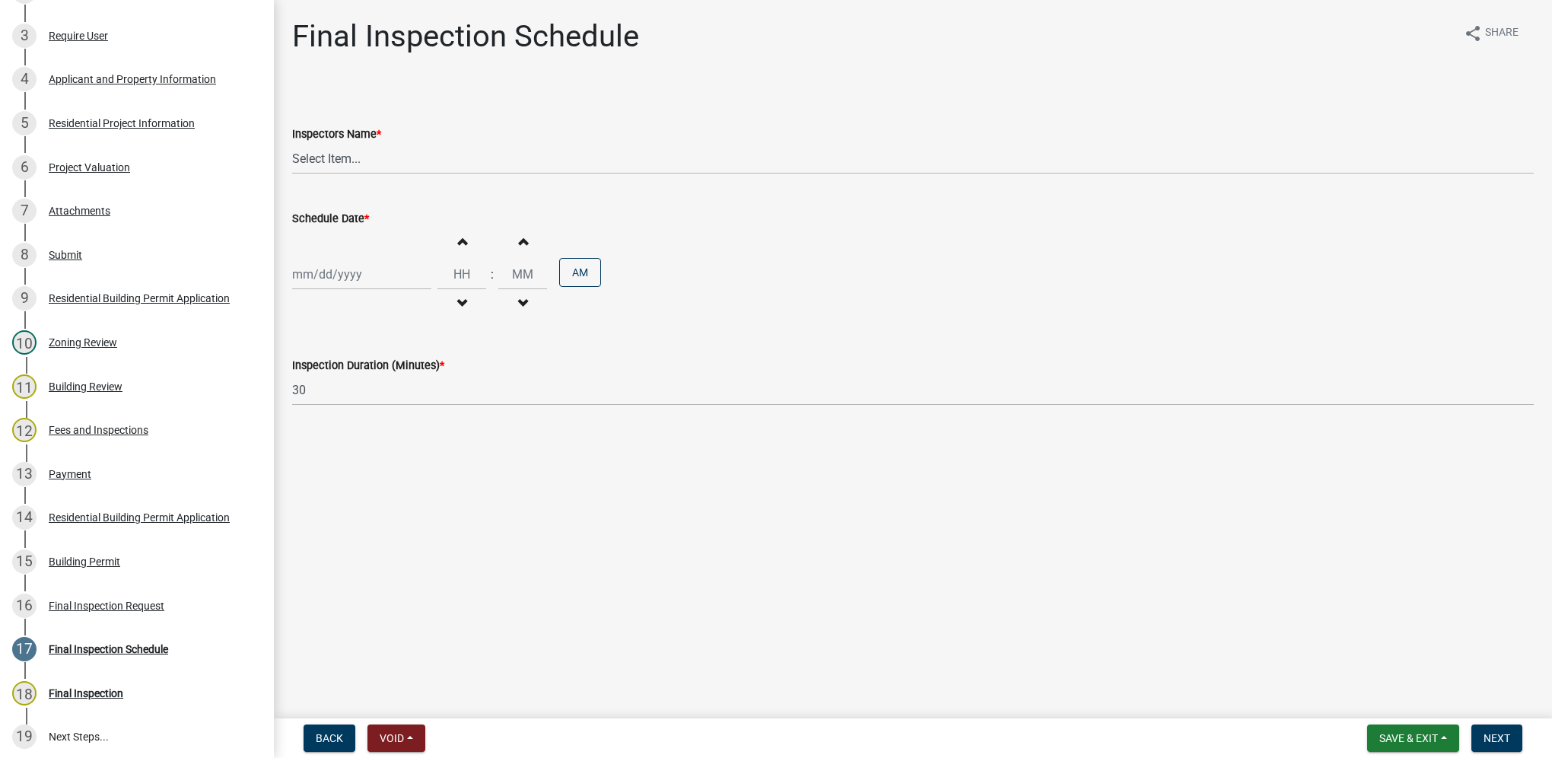
click at [406, 142] on div "Inspectors Name *" at bounding box center [913, 134] width 1242 height 18
click at [397, 189] on div "Schedule Date * Increment hours Decrement hours : Increment minutes Decrement m…" at bounding box center [913, 254] width 1242 height 133
click at [387, 158] on select "Select Item... [DEMOGRAPHIC_DATA] (Indianola Other Inspector) T. Little ([PERSO…" at bounding box center [913, 158] width 1242 height 31
select select "27b8dde7-9ed4-44e4-ae8e-5969b60be3e6"
click at [292, 143] on select "Select Item... [DEMOGRAPHIC_DATA] (Indianola Other Inspector) T. Little ([PERSO…" at bounding box center [913, 158] width 1242 height 31
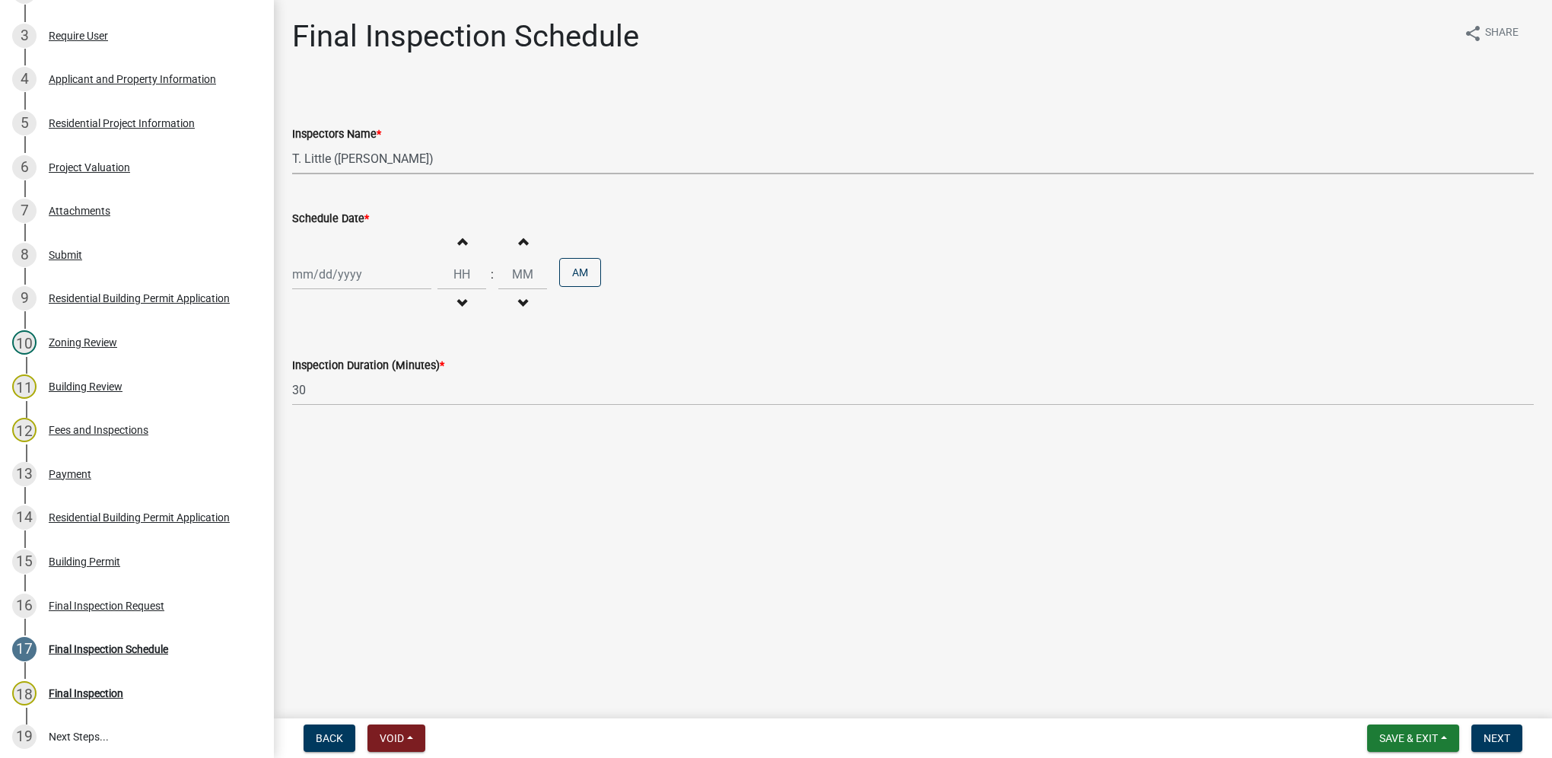
click at [351, 276] on div at bounding box center [361, 274] width 139 height 31
select select "9"
select select "2025"
click at [358, 403] on div "17" at bounding box center [356, 404] width 24 height 24
type input "[DATE]"
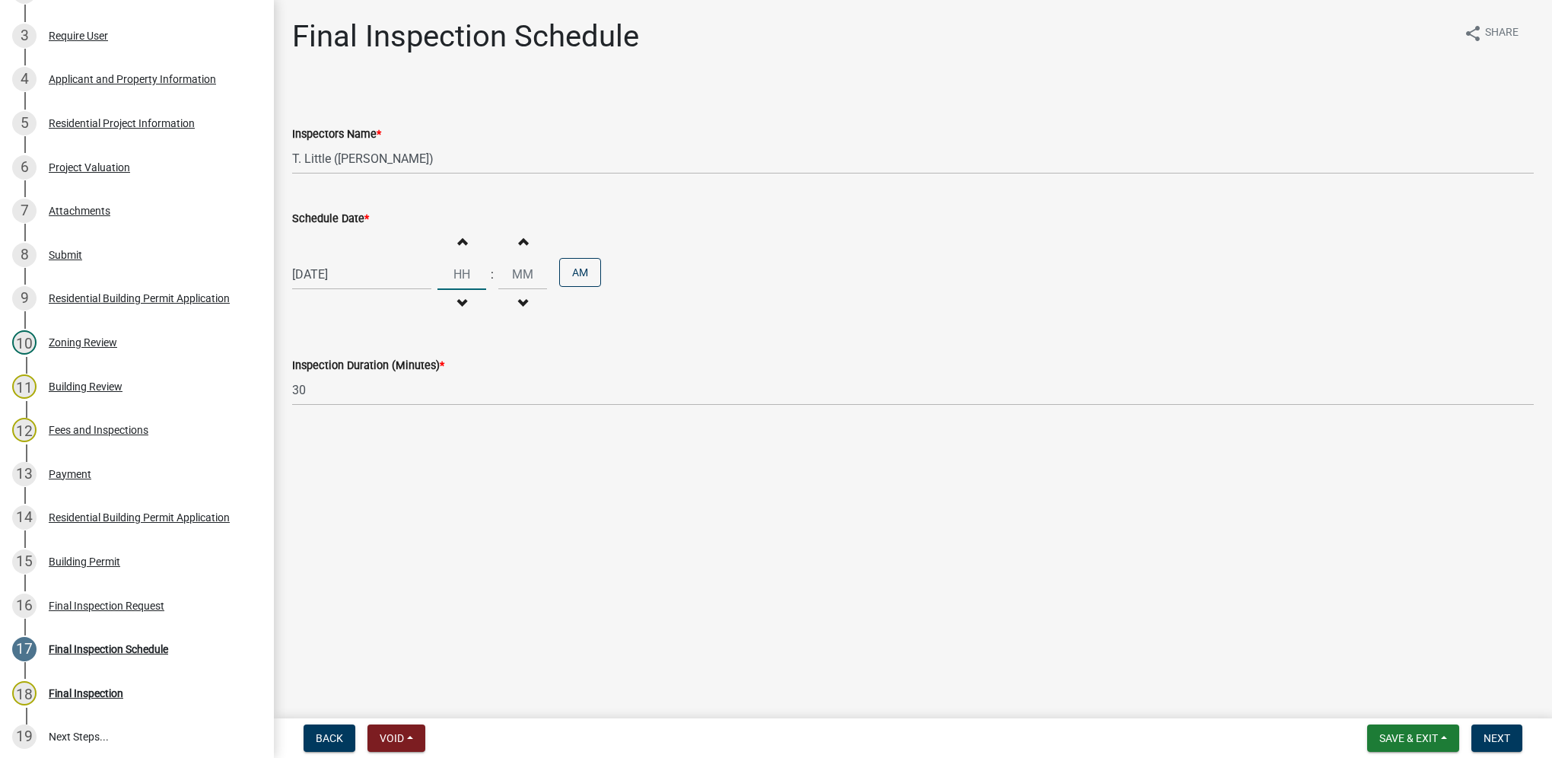
click at [447, 270] on input "Hours" at bounding box center [462, 274] width 49 height 31
type input "02"
type input "30"
click at [585, 277] on button "AM" at bounding box center [580, 272] width 42 height 29
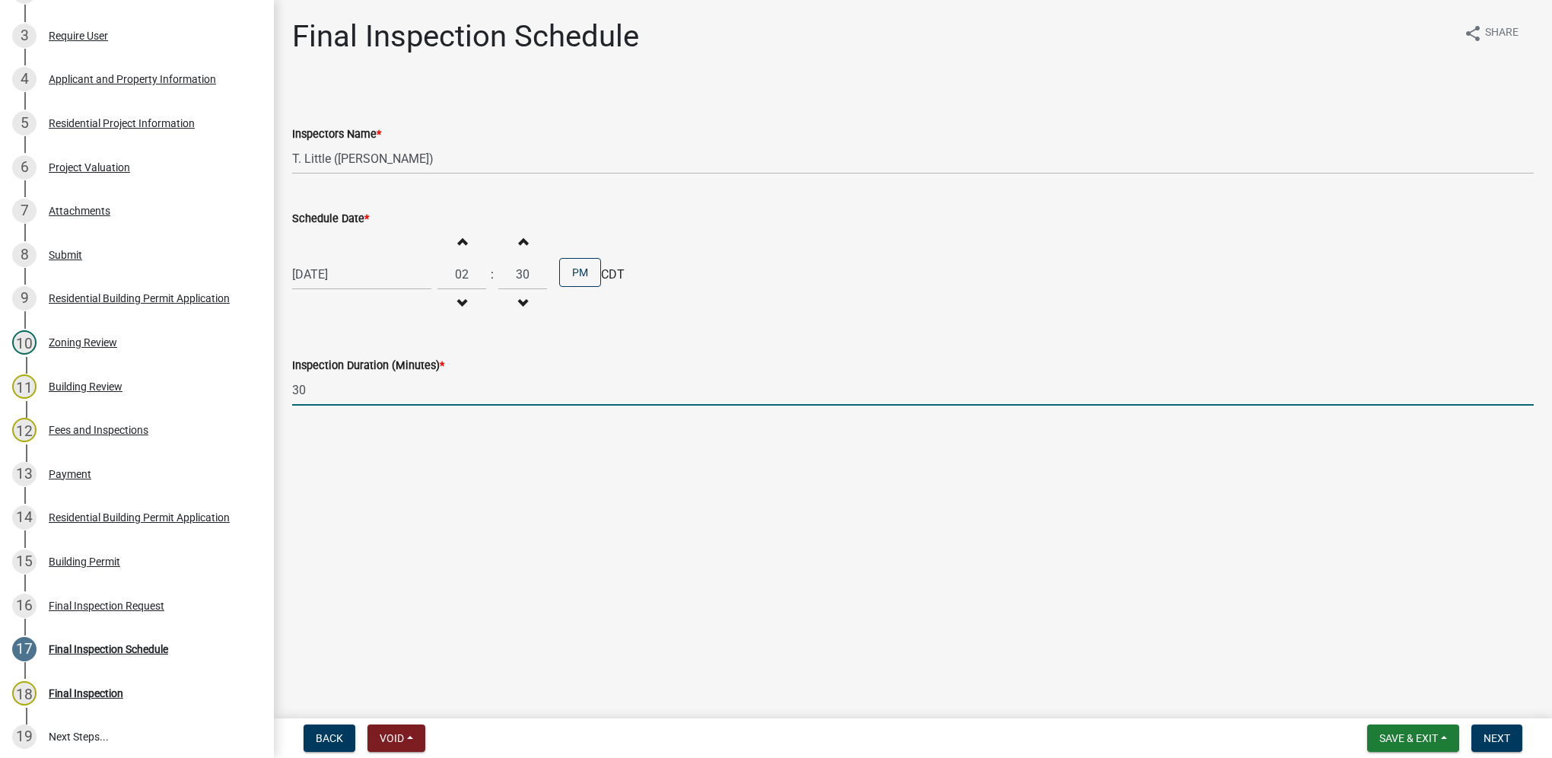
drag, startPoint x: 374, startPoint y: 383, endPoint x: 267, endPoint y: 377, distance: 106.7
click at [267, 377] on div "Building Permit BP-2025-128 Edit View Summary Notes Show emails 1 Introduction …" at bounding box center [776, 379] width 1552 height 758
type input "60"
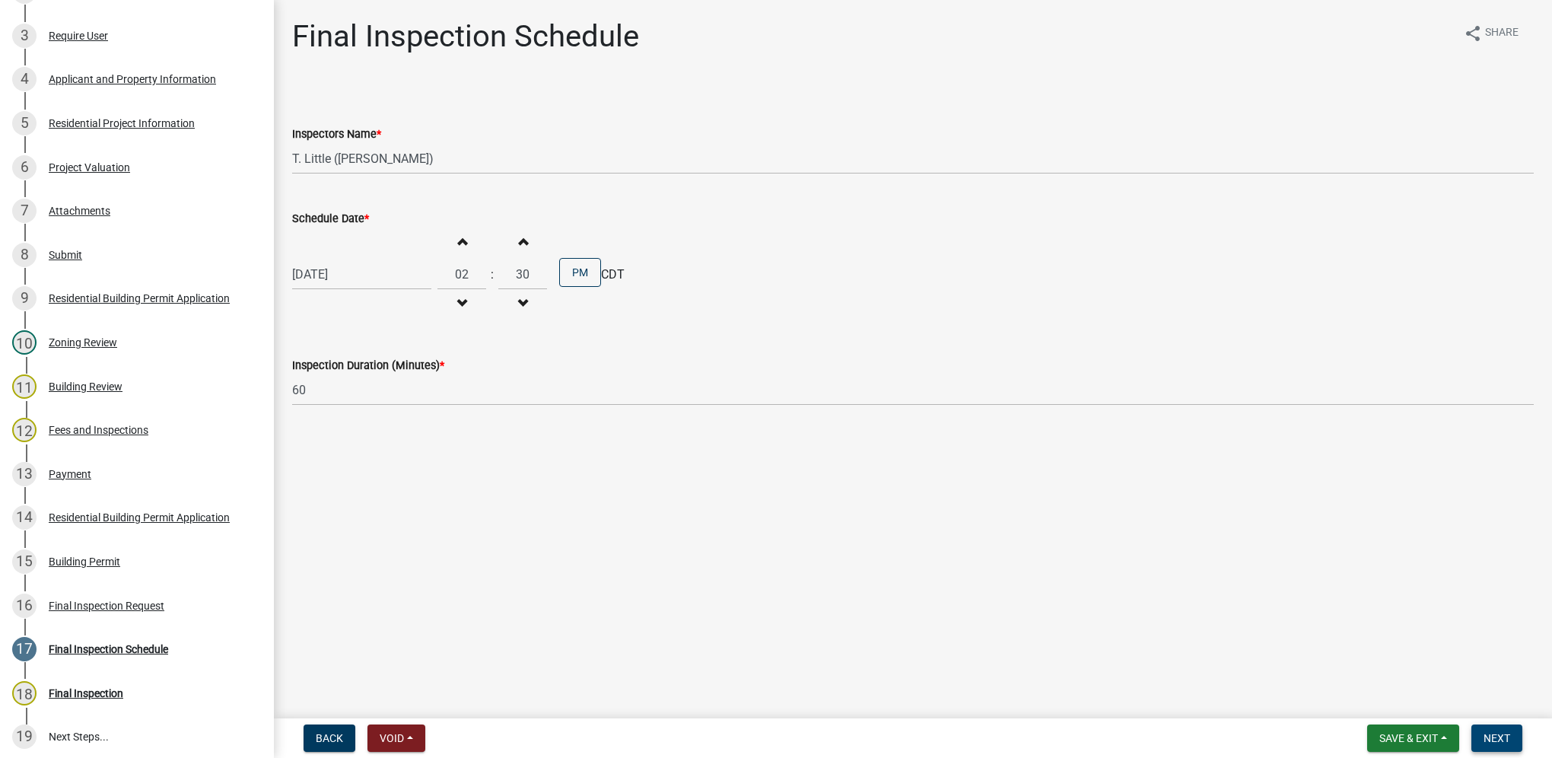
click at [1481, 737] on button "Next" at bounding box center [1497, 737] width 51 height 27
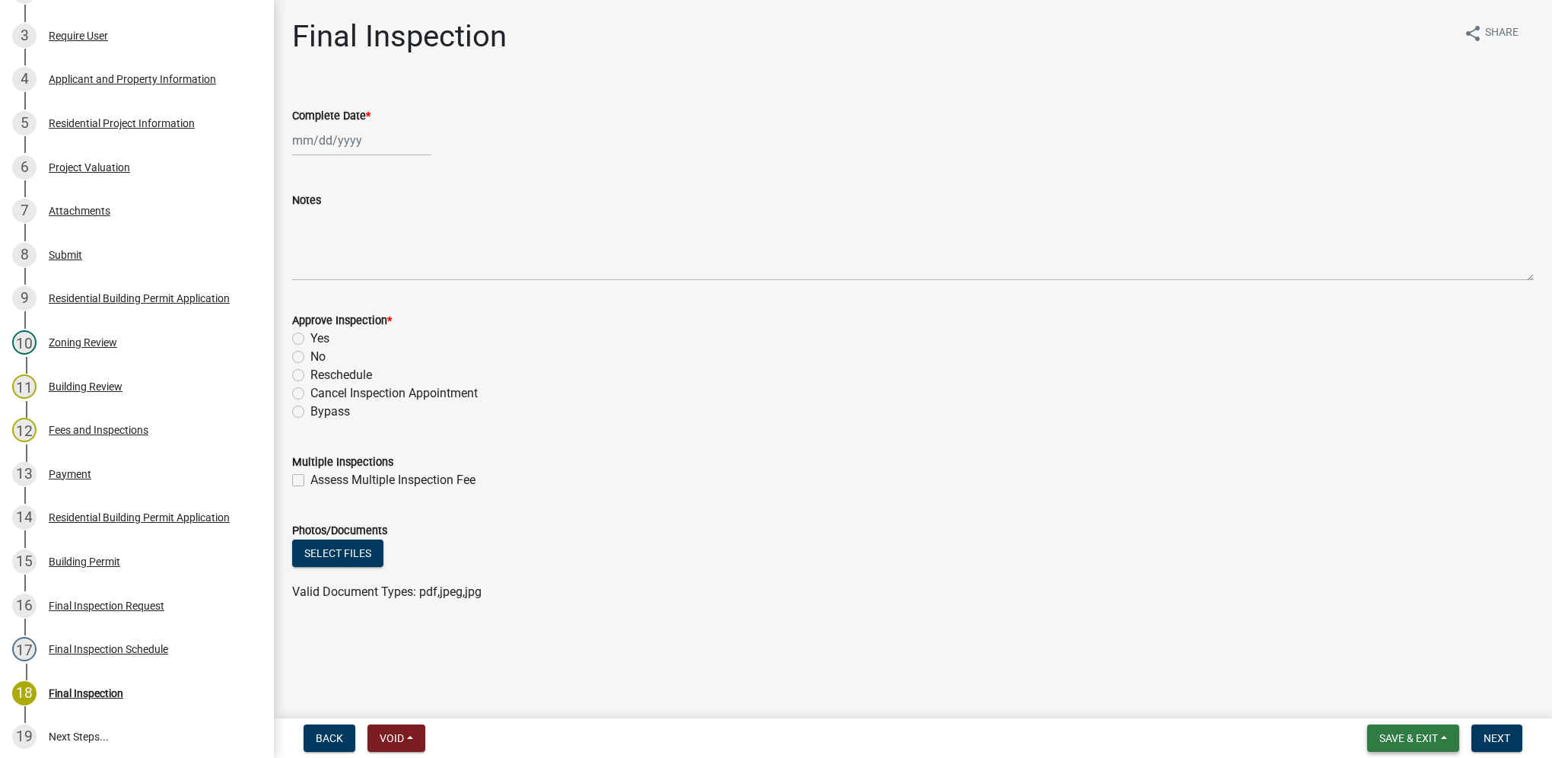
click at [1415, 743] on span "Save & Exit" at bounding box center [1408, 738] width 59 height 12
click at [1387, 702] on button "Save & Exit" at bounding box center [1399, 698] width 122 height 37
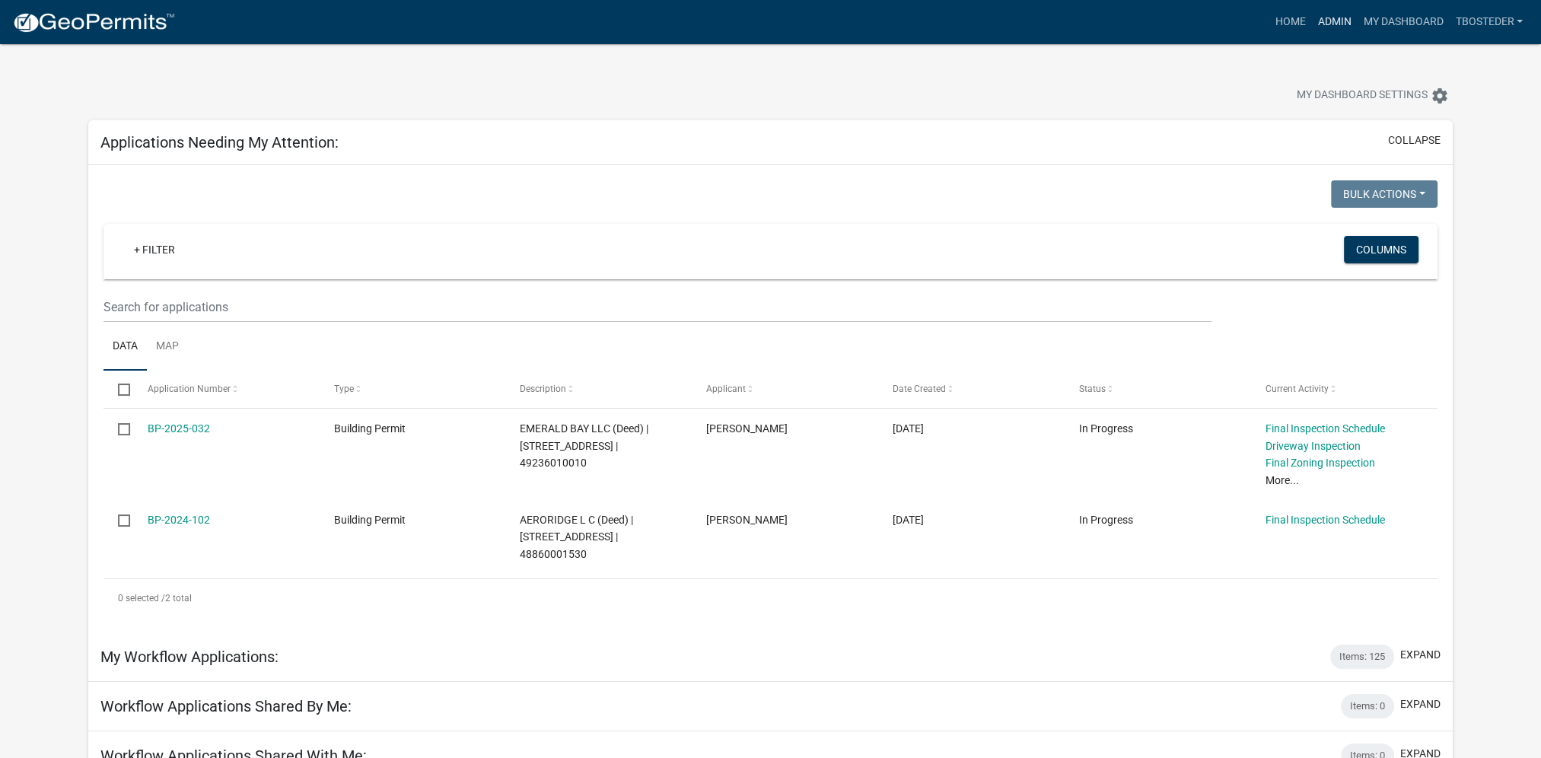
click at [1342, 20] on link "Admin" at bounding box center [1334, 22] width 46 height 29
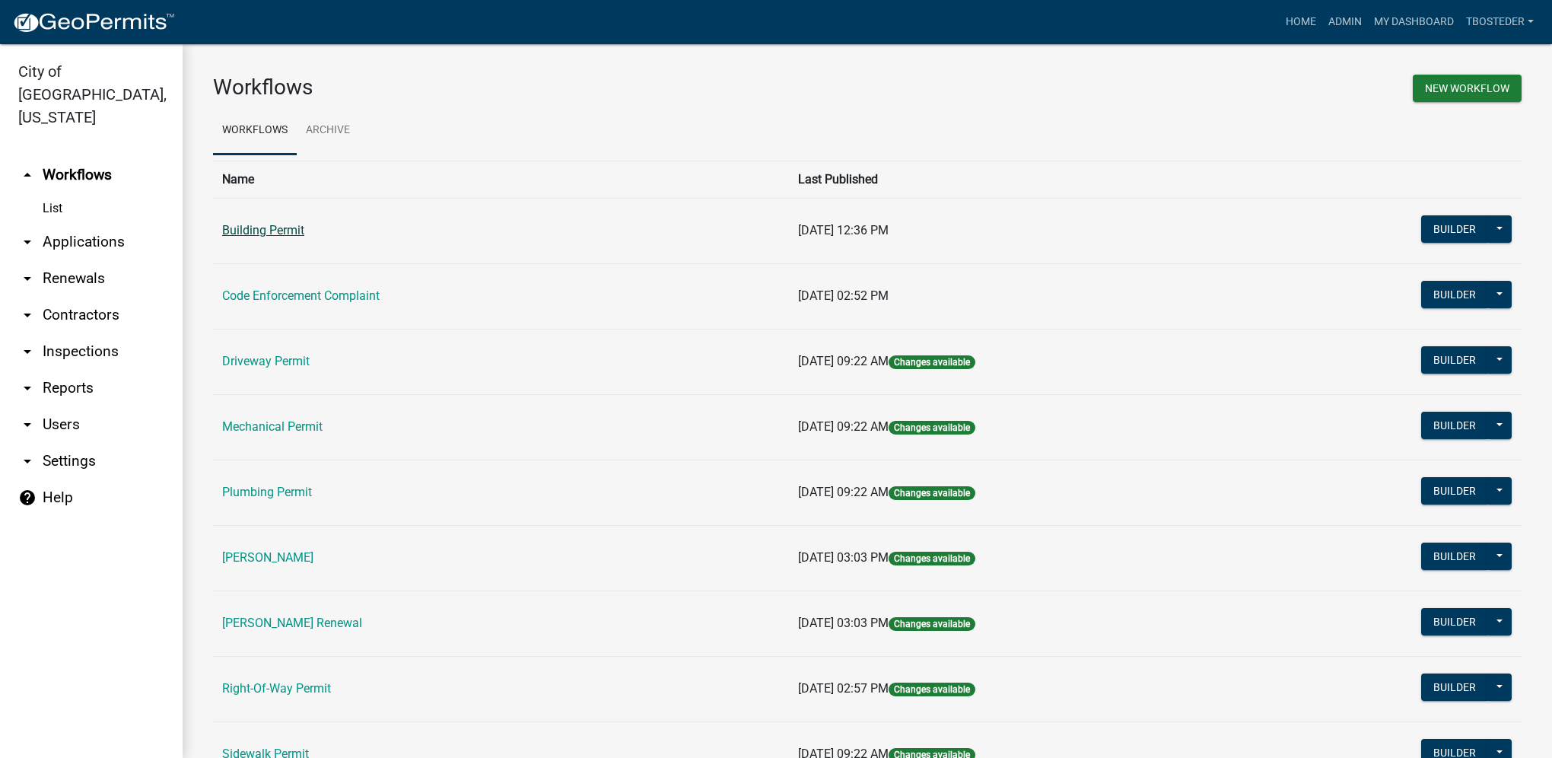
click at [263, 228] on link "Building Permit" at bounding box center [263, 230] width 82 height 14
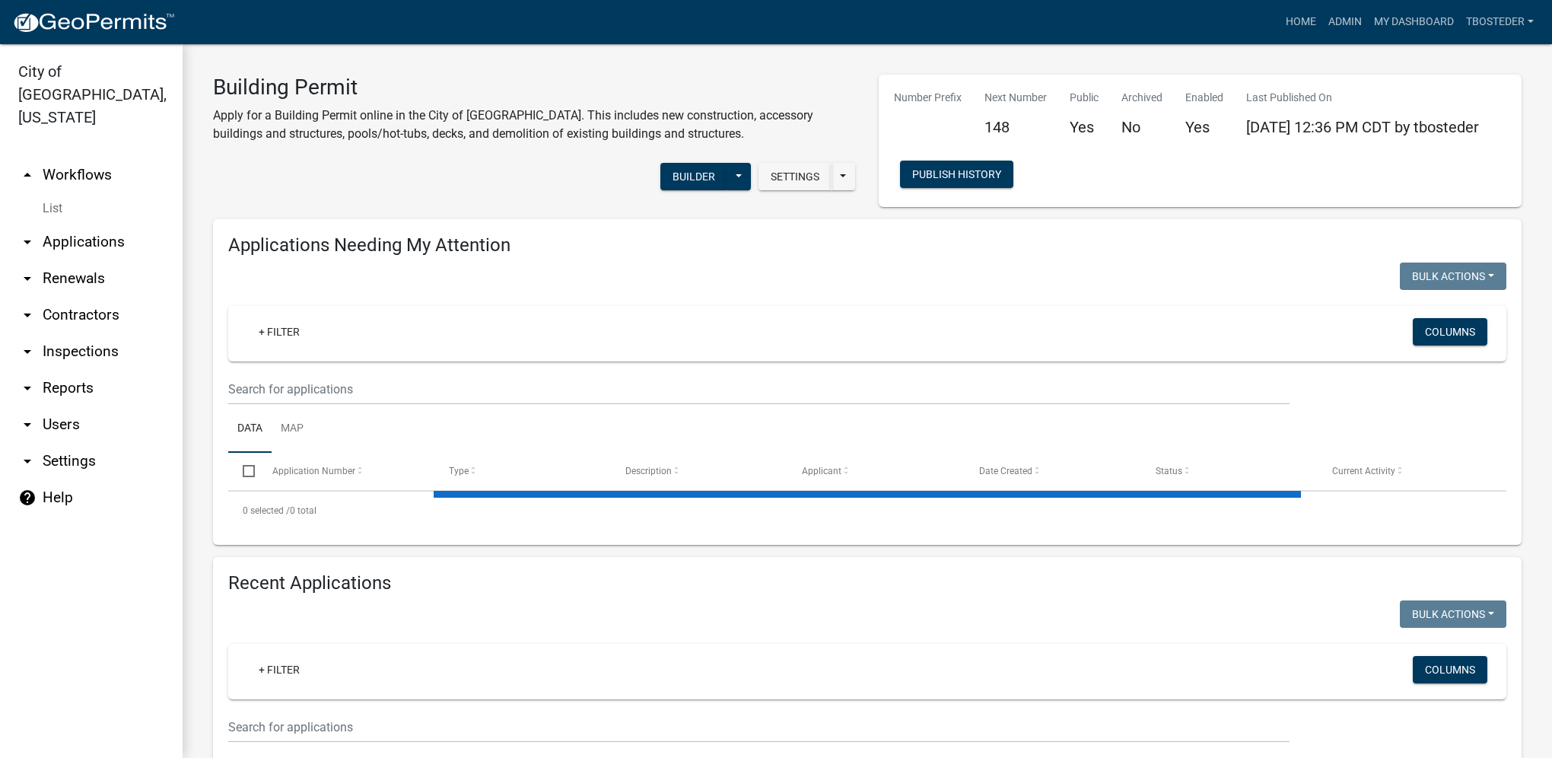
select select "1: 25"
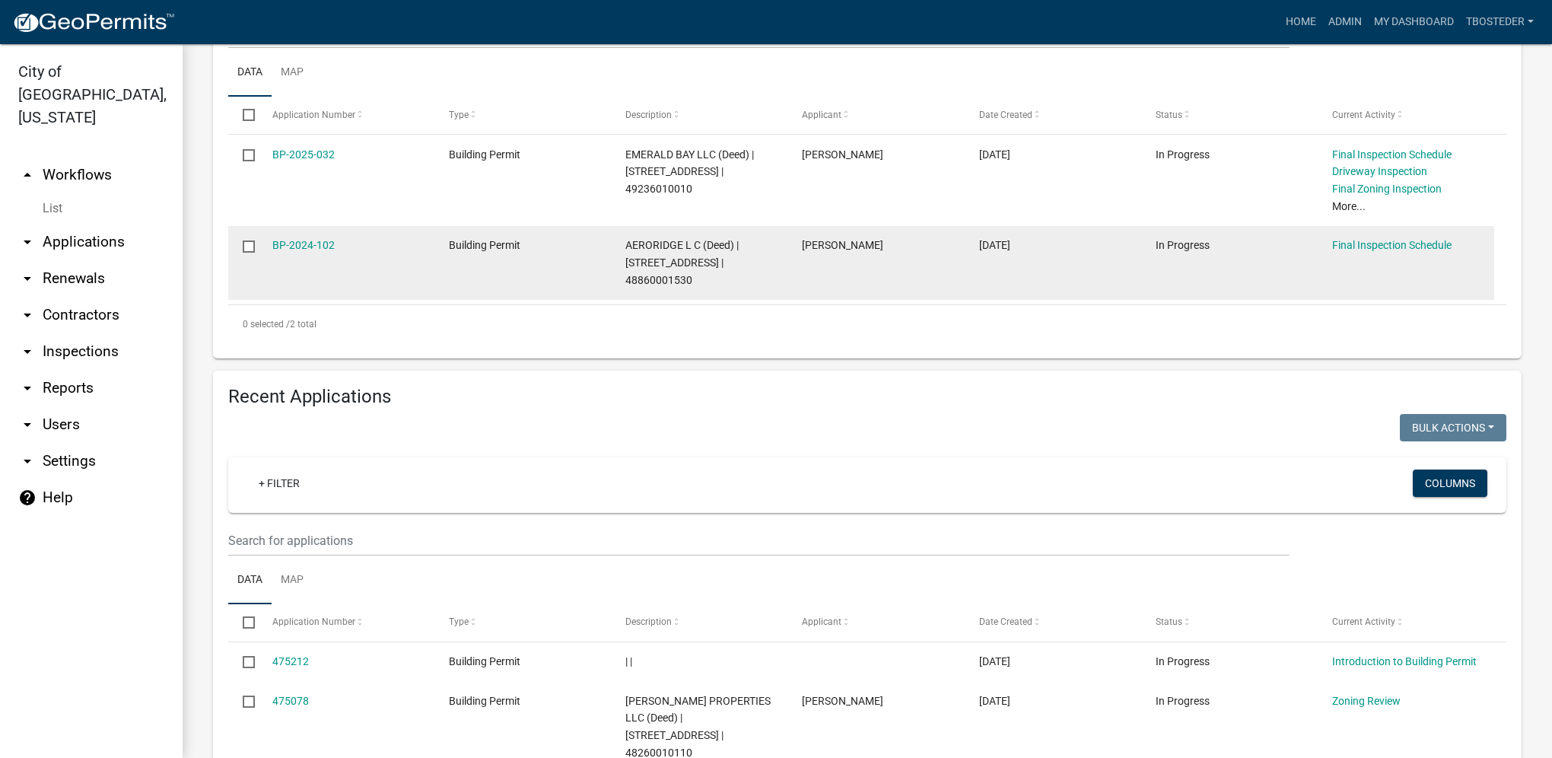
scroll to position [380, 0]
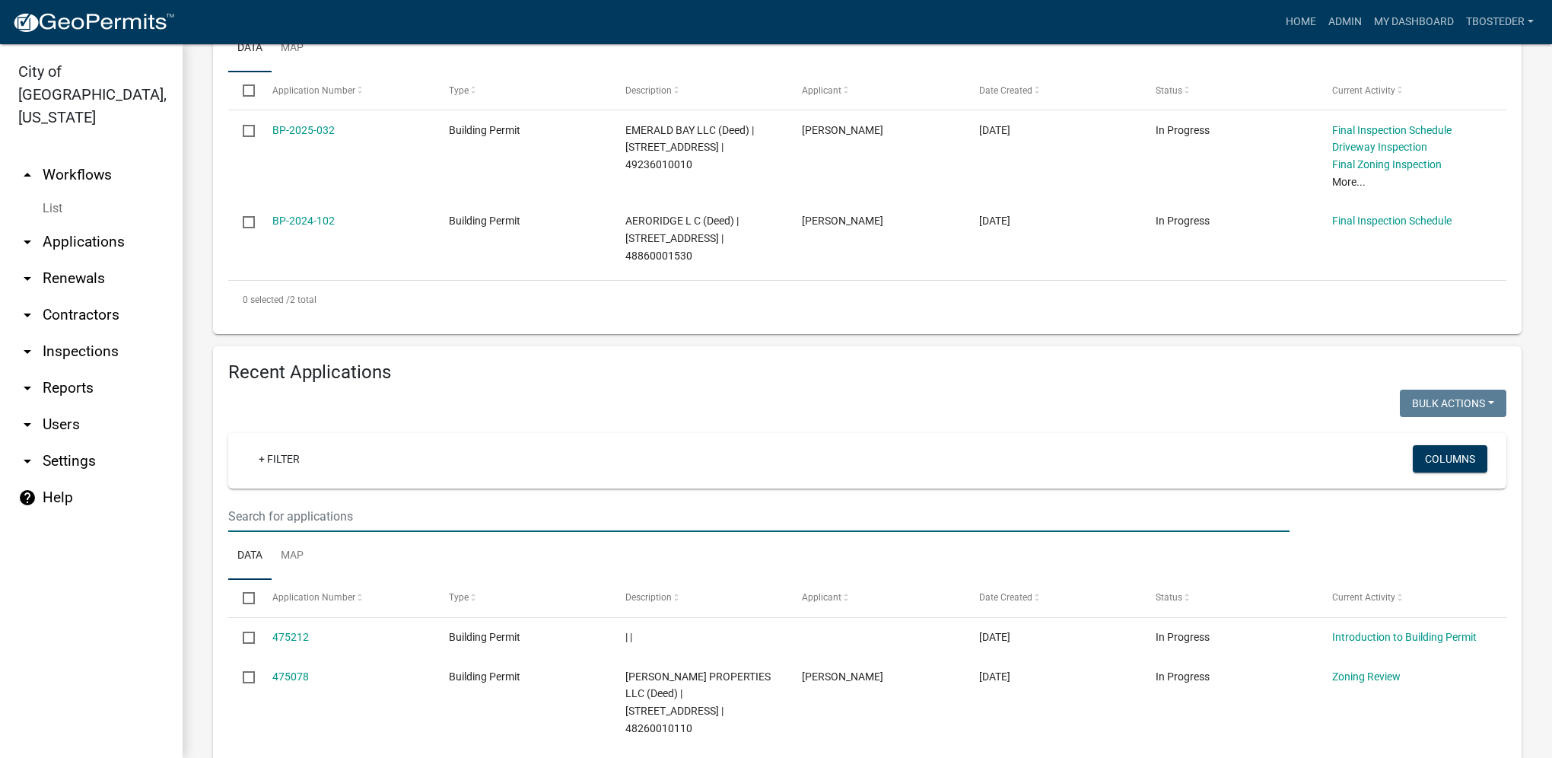
click at [336, 517] on input "text" at bounding box center [758, 516] width 1061 height 31
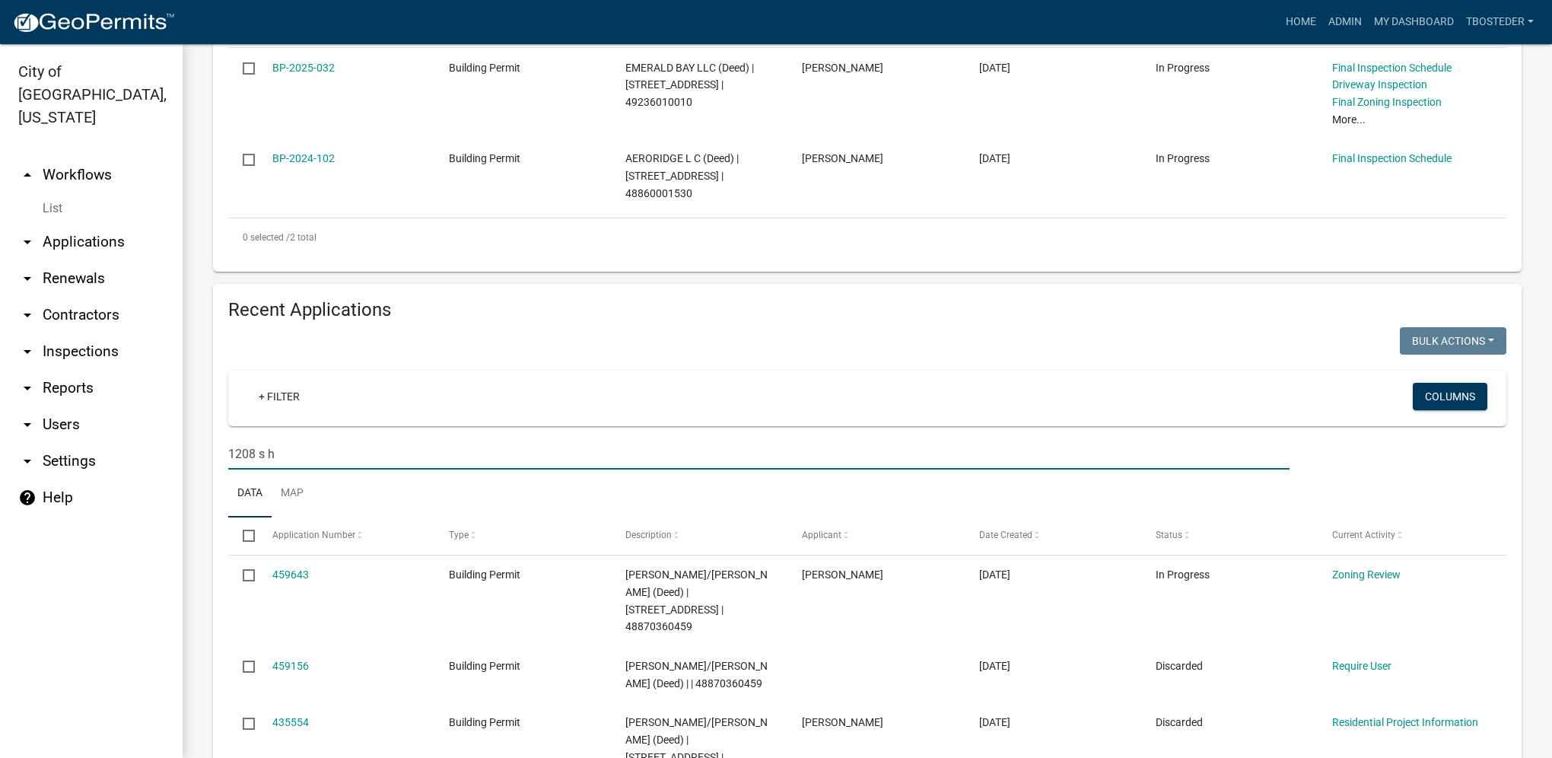
scroll to position [627, 0]
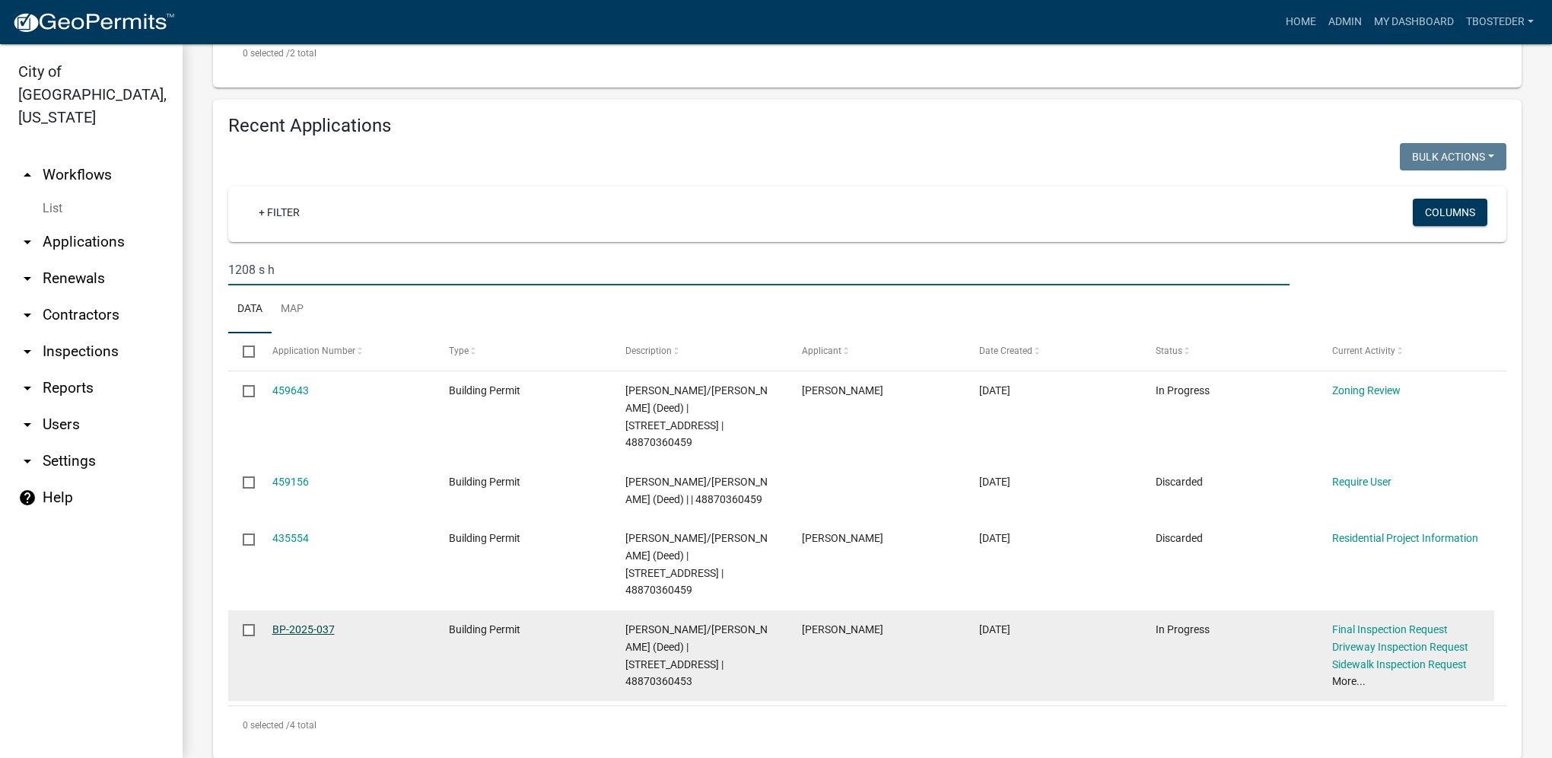
type input "1208 s h"
click at [309, 623] on link "BP-2025-037" at bounding box center [303, 629] width 62 height 12
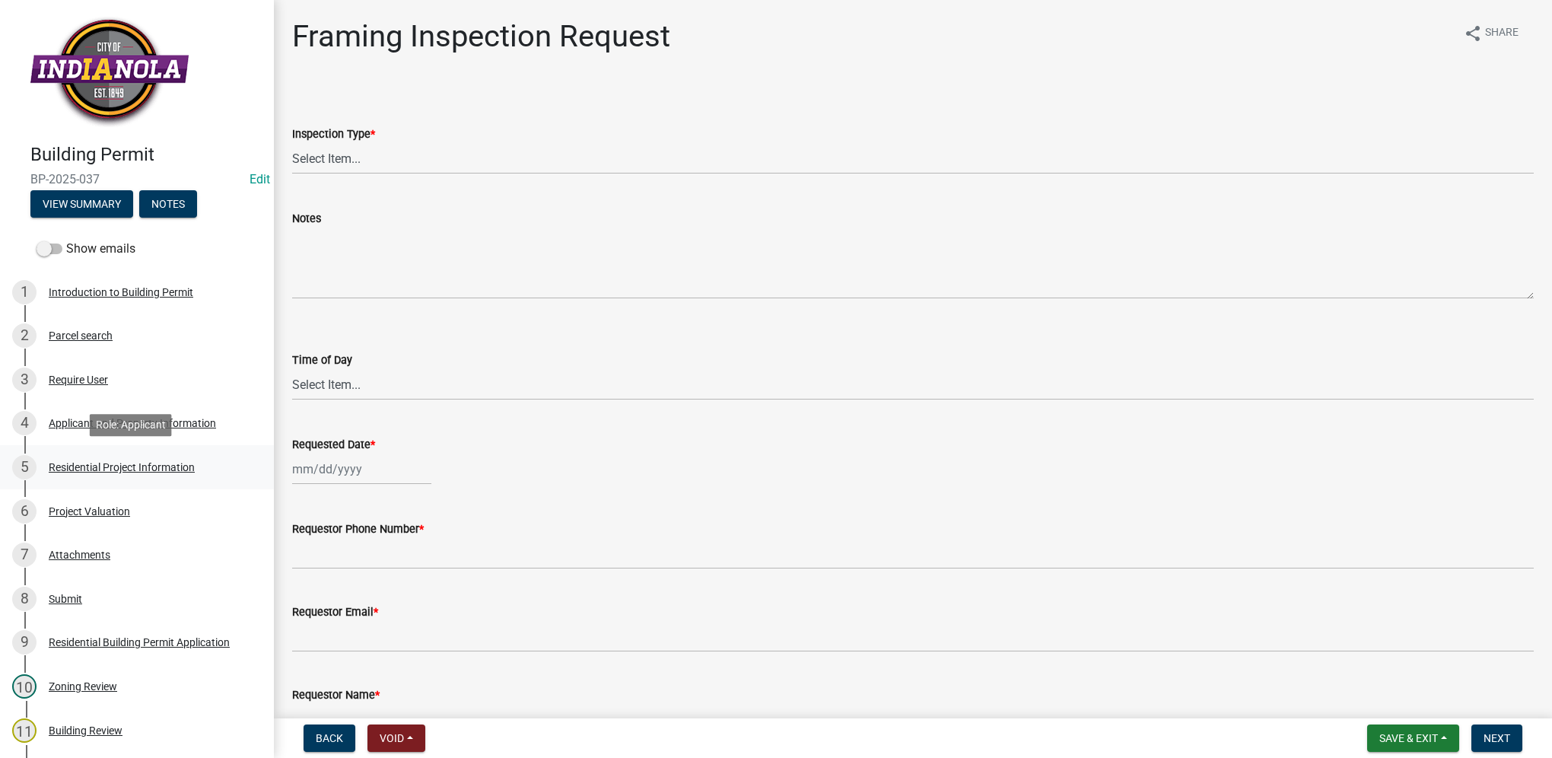
click at [161, 457] on div "5 Residential Project Information" at bounding box center [130, 467] width 237 height 24
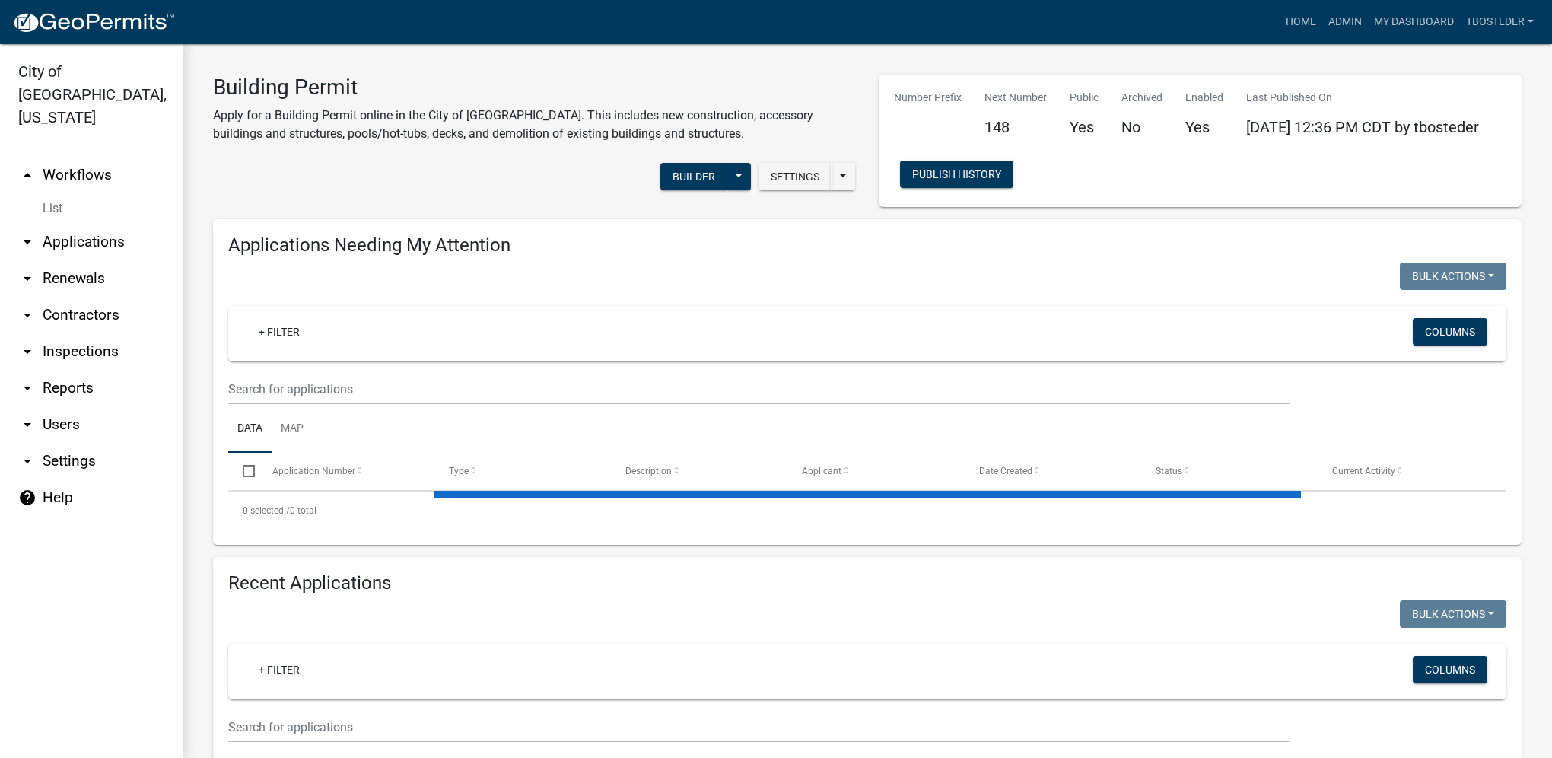
select select "1: 25"
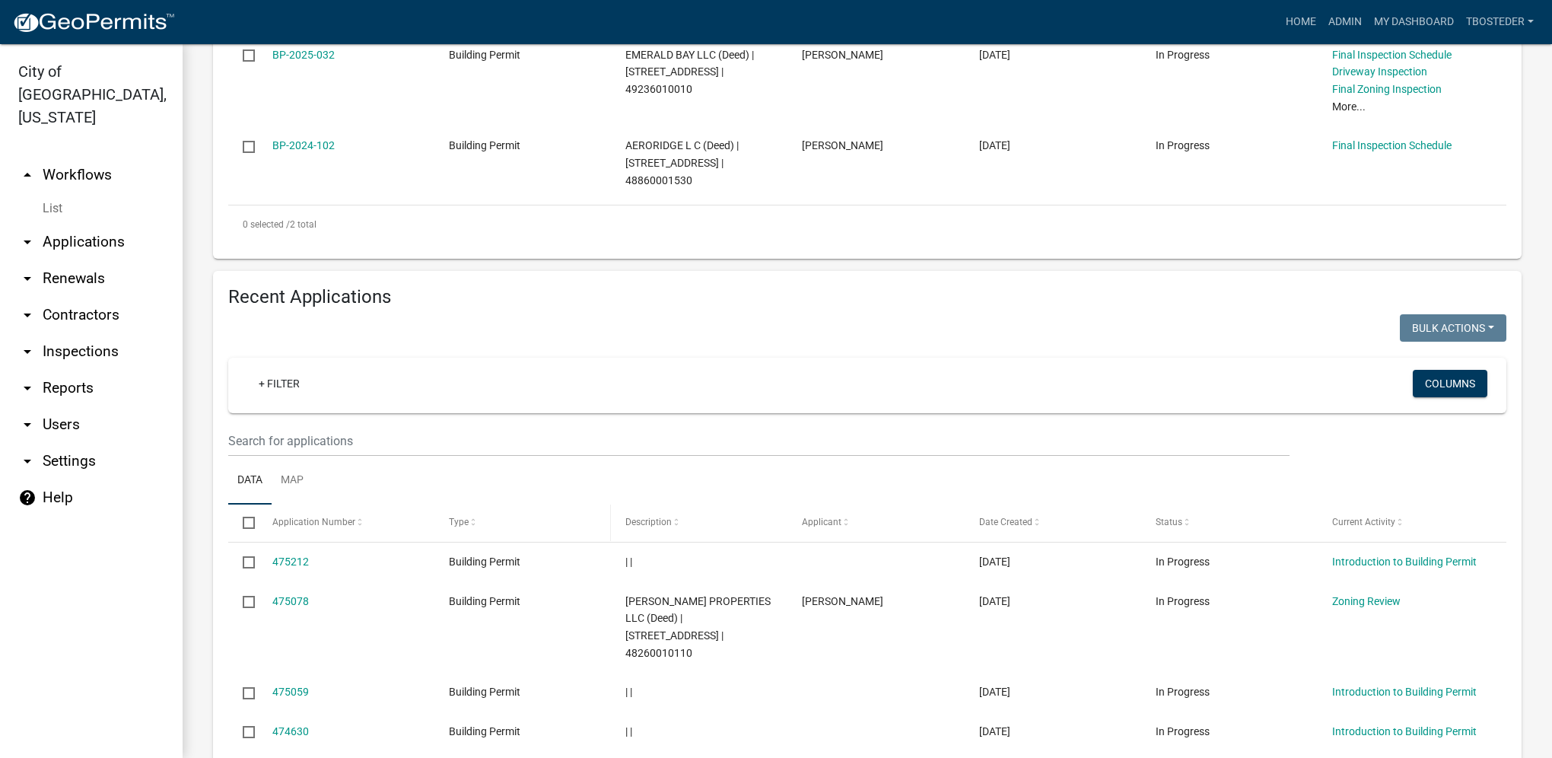
scroll to position [457, 0]
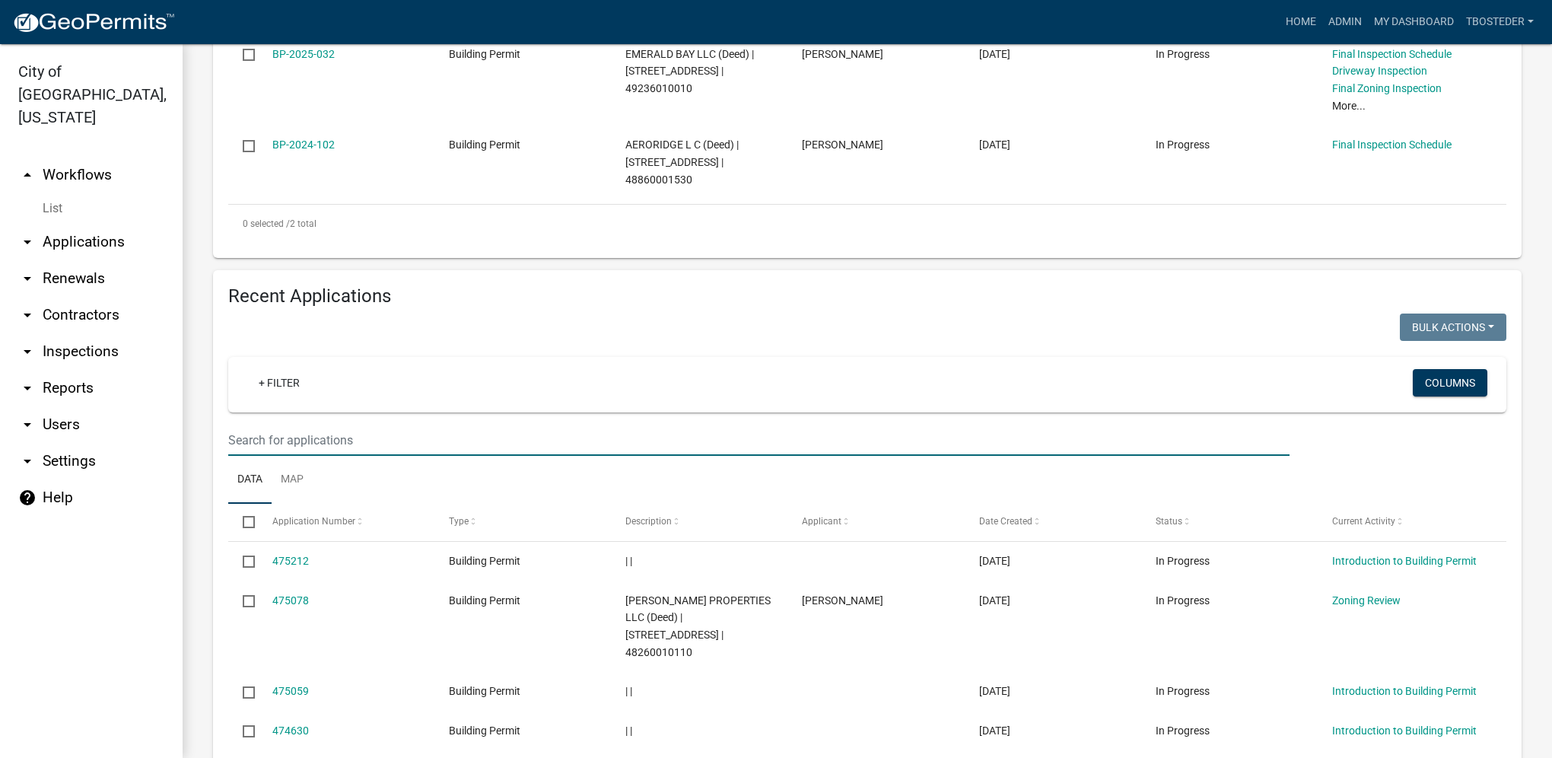
click at [379, 435] on input "text" at bounding box center [758, 440] width 1061 height 31
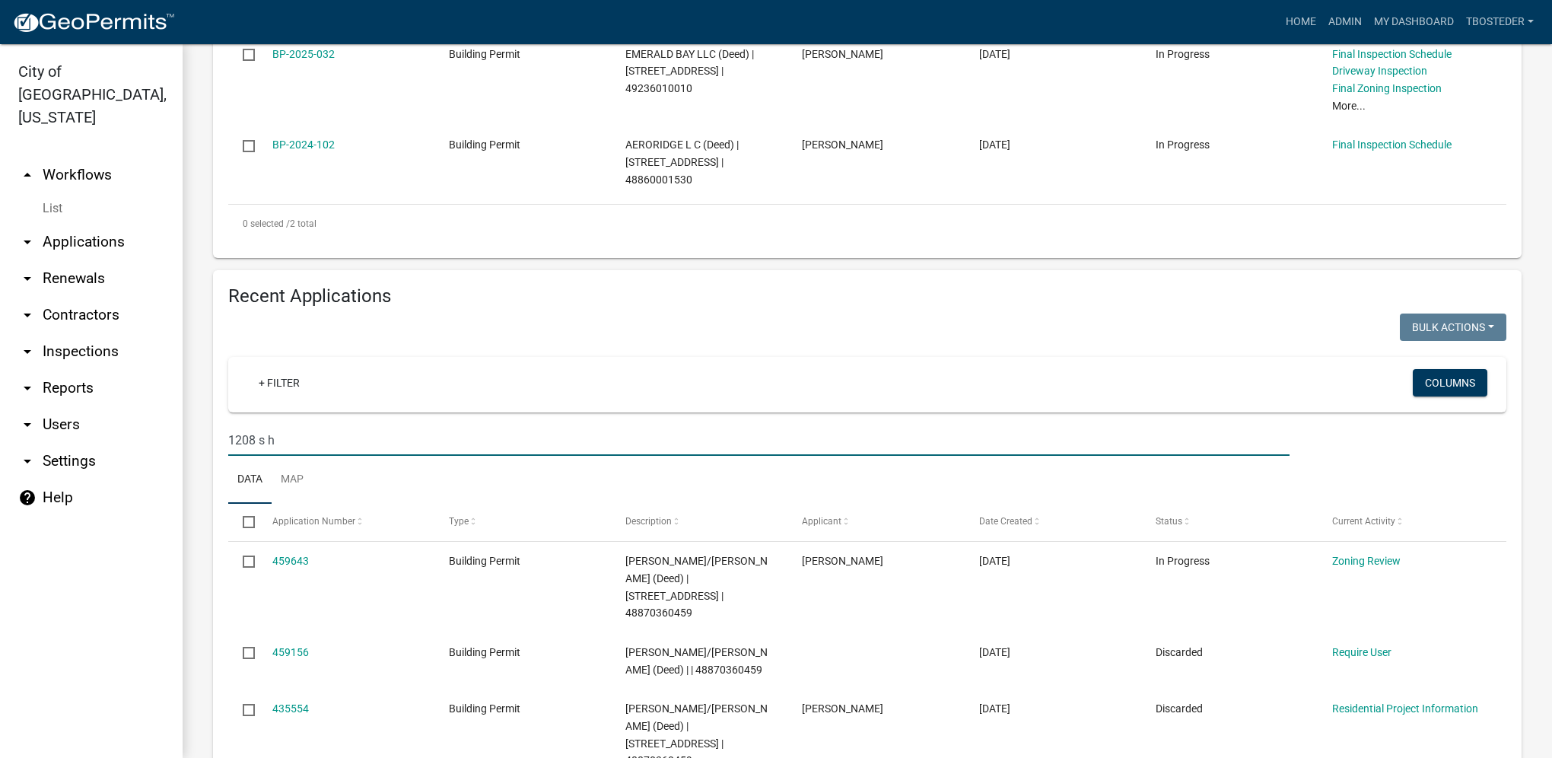
type input "1208 s h"
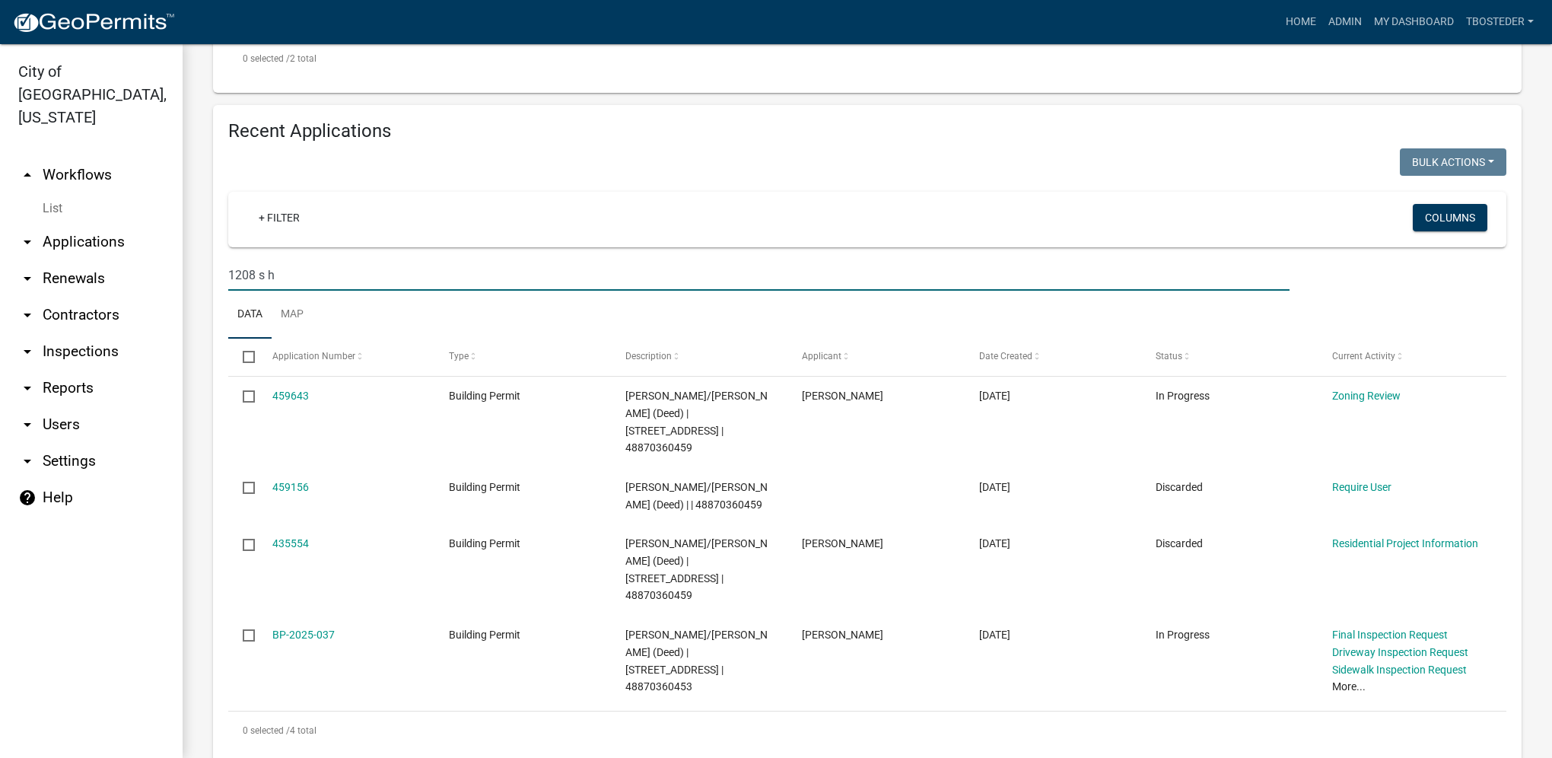
scroll to position [627, 0]
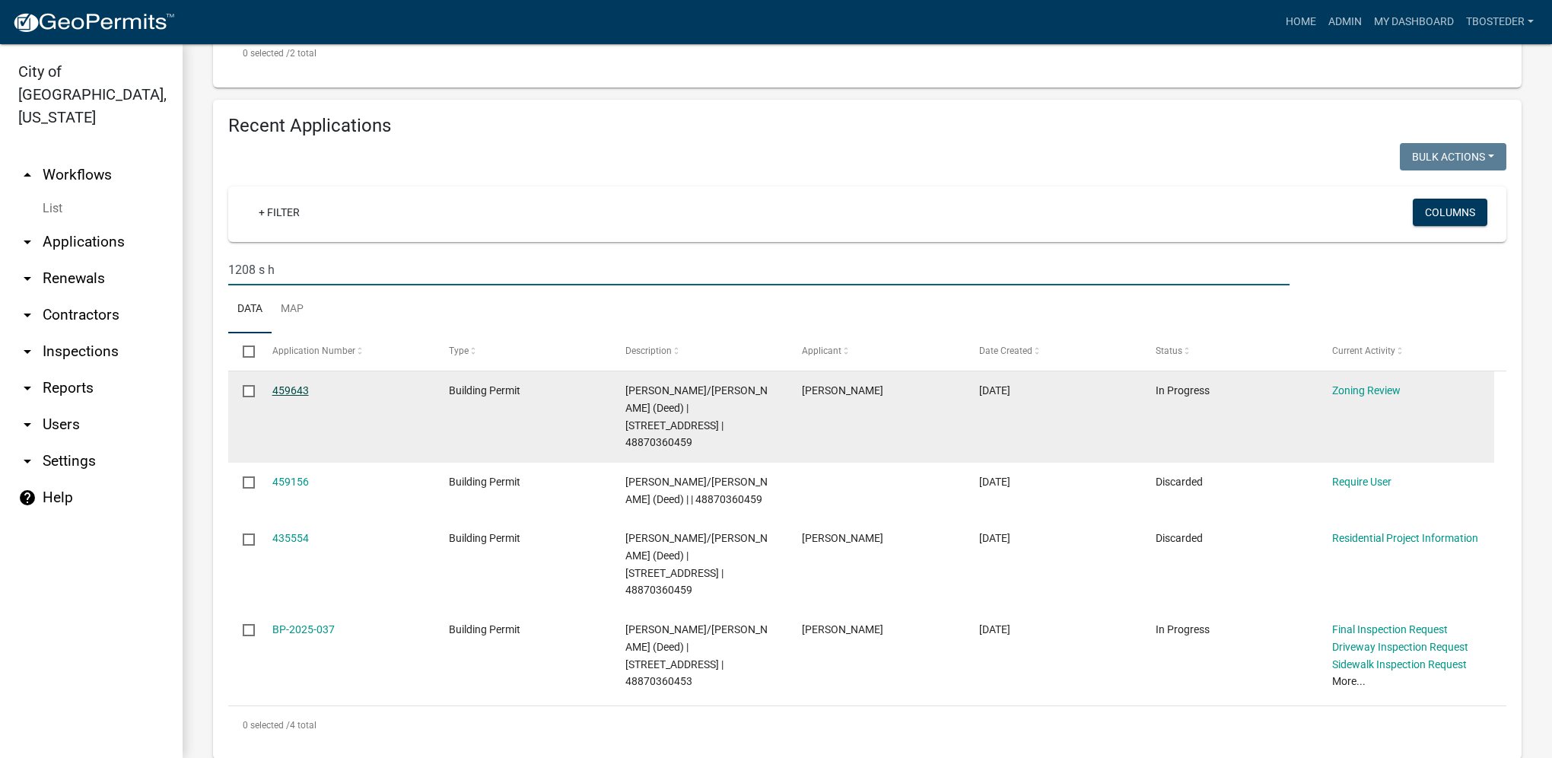
click at [303, 396] on link "459643" at bounding box center [290, 390] width 37 height 12
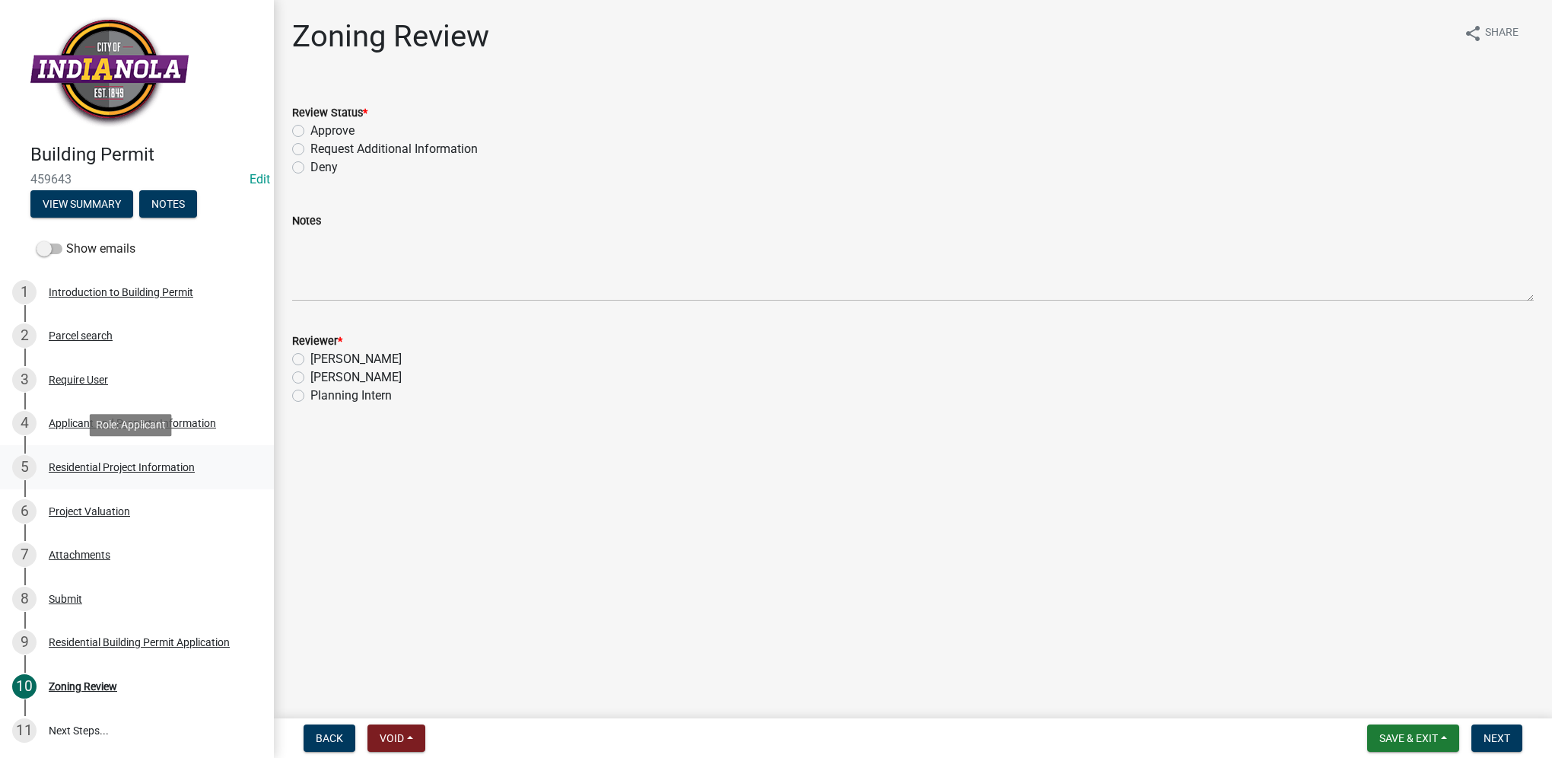
click at [103, 455] on div "5 Residential Project Information" at bounding box center [130, 467] width 237 height 24
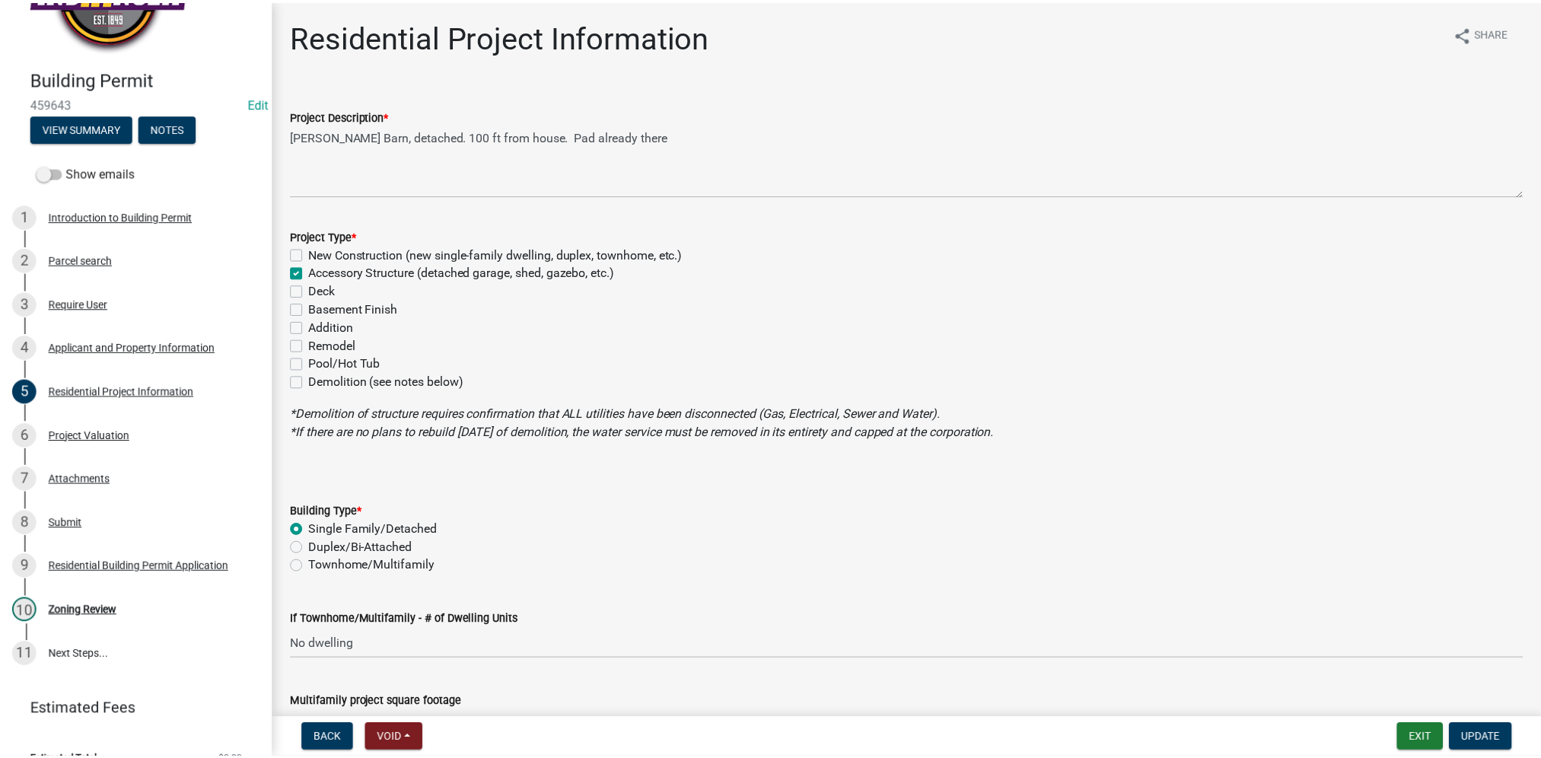
scroll to position [101, 0]
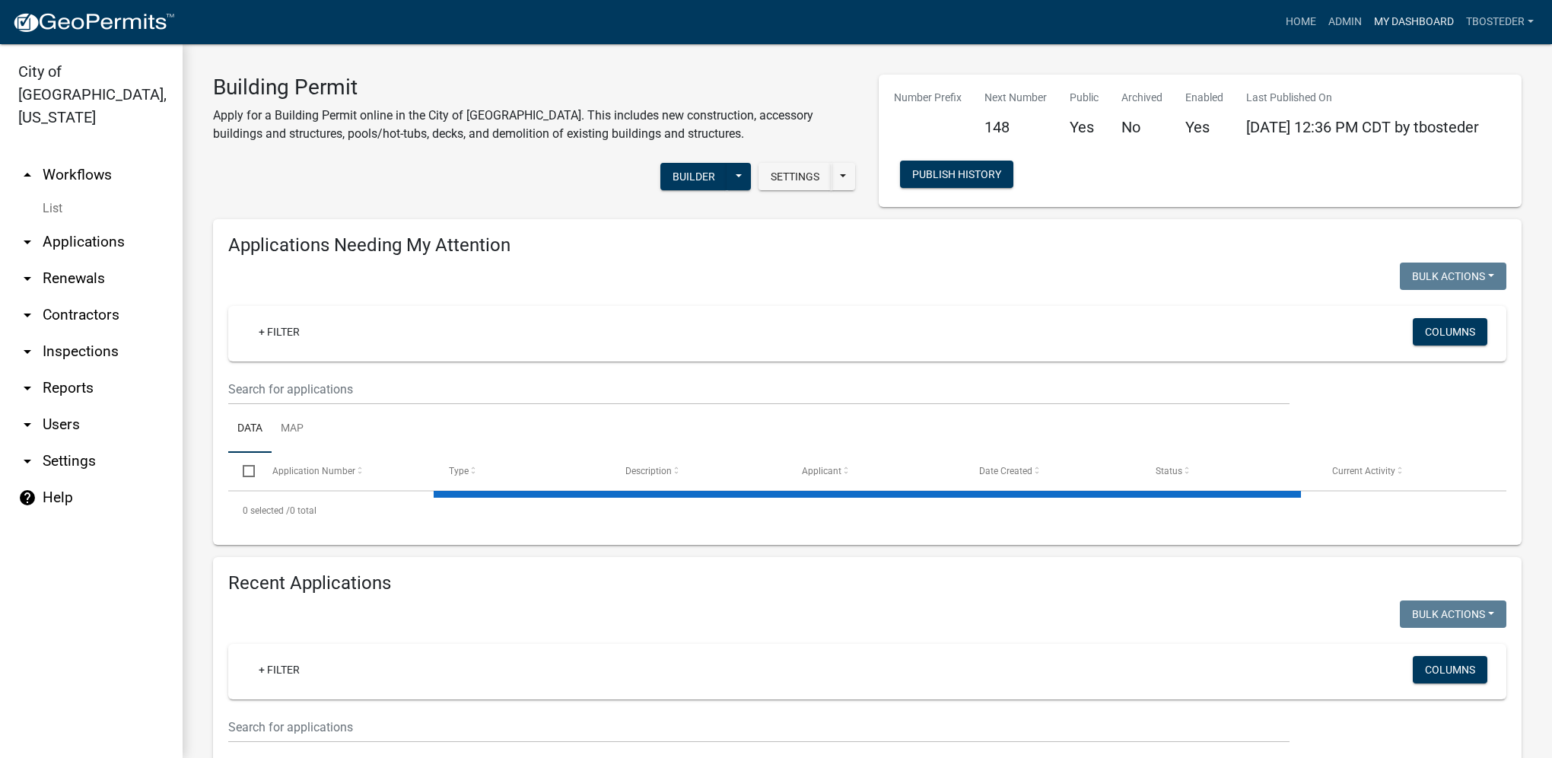
select select "1: 25"
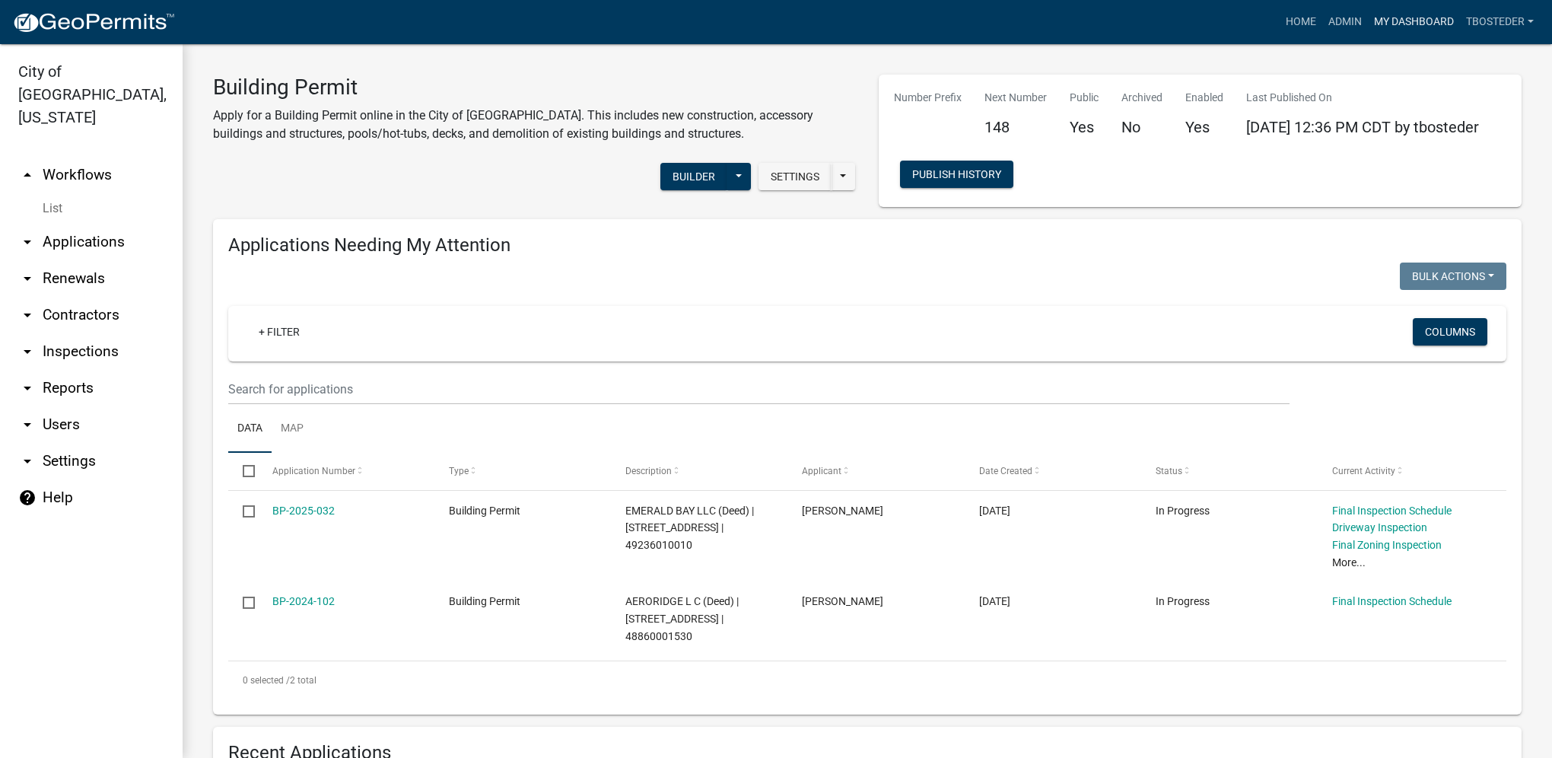
click at [1421, 15] on link "My Dashboard" at bounding box center [1414, 22] width 92 height 29
